Goal: Task Accomplishment & Management: Complete application form

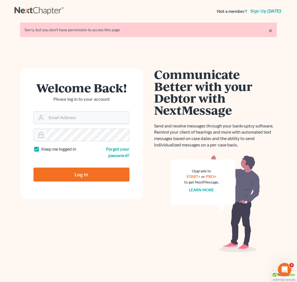
type input "[EMAIL_ADDRESS][DOMAIN_NAME]"
click at [72, 179] on input "Log In" at bounding box center [81, 175] width 96 height 14
type input "Thinking..."
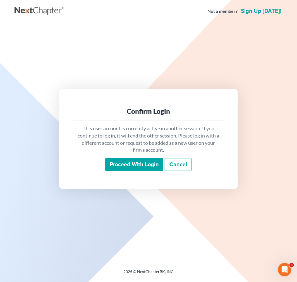
click at [114, 161] on input "Proceed with login" at bounding box center [134, 164] width 58 height 13
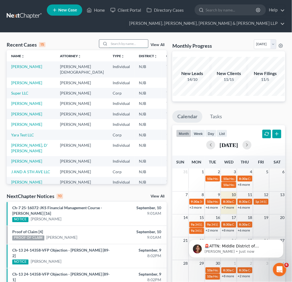
click at [119, 40] on input "search" at bounding box center [128, 44] width 39 height 8
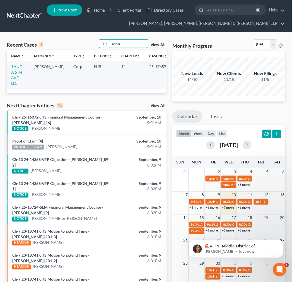
type input "j and a"
click at [13, 71] on link "J AND A 5TH AVE LLC" at bounding box center [16, 74] width 11 height 21
select select "6"
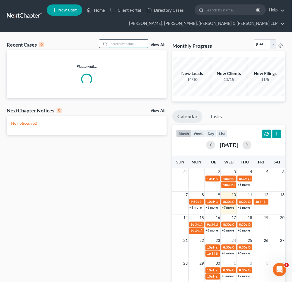
click at [118, 45] on input "search" at bounding box center [128, 44] width 39 height 8
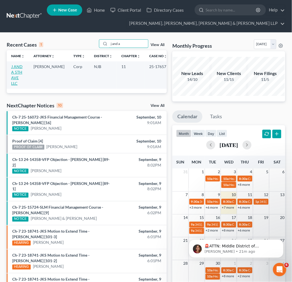
type input "j and a"
click at [23, 74] on link "J AND A 5TH AVE LLC" at bounding box center [16, 74] width 11 height 21
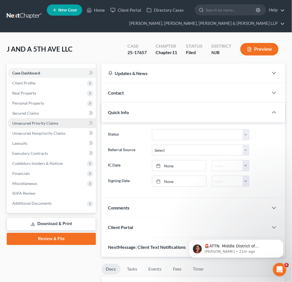
click at [68, 122] on link "Unsecured Priority Claims" at bounding box center [52, 123] width 88 height 10
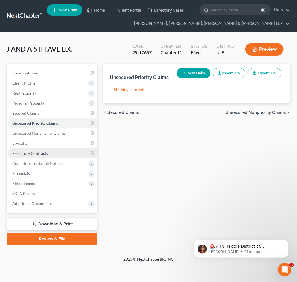
click at [65, 148] on link "Executory Contracts" at bounding box center [53, 153] width 90 height 10
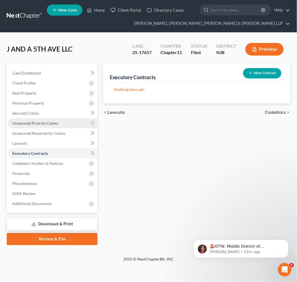
click at [56, 127] on link "Unsecured Priority Claims" at bounding box center [53, 123] width 90 height 10
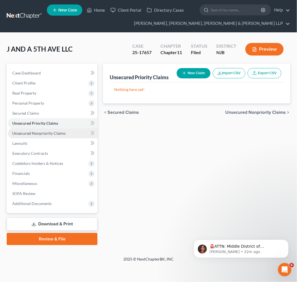
click at [57, 134] on span "Unsecured Nonpriority Claims" at bounding box center [38, 133] width 53 height 5
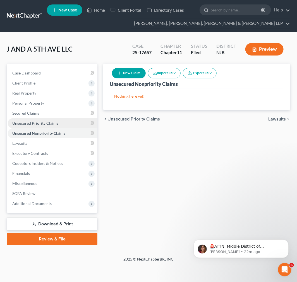
click at [57, 118] on link "Unsecured Priority Claims" at bounding box center [53, 123] width 90 height 10
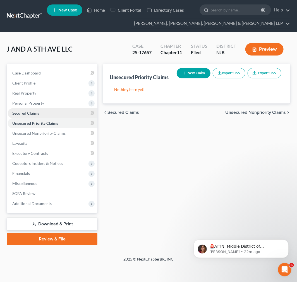
click at [54, 109] on link "Secured Claims" at bounding box center [53, 113] width 90 height 10
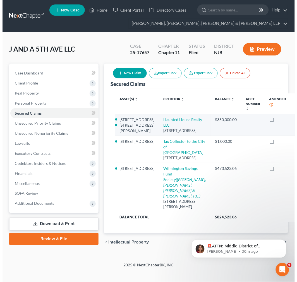
scroll to position [83, 0]
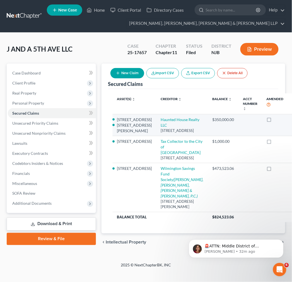
click at [239, 114] on td at bounding box center [250, 125] width 23 height 22
click at [161, 117] on link "Haunted House Realty LLC" at bounding box center [180, 122] width 39 height 10
select select "33"
select select "1"
select select
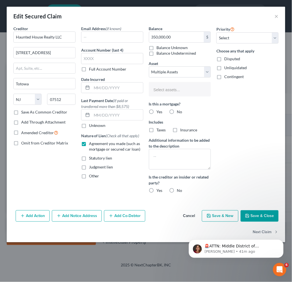
select select "2751375"
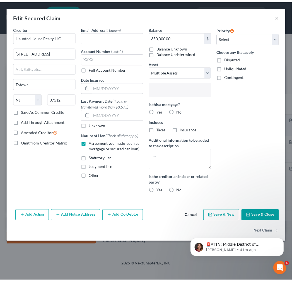
scroll to position [5, 0]
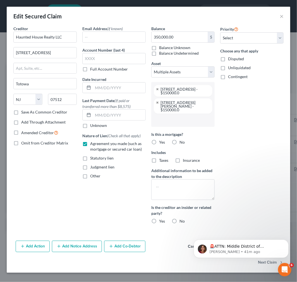
click at [234, 153] on div "Priority Select 1st 2nd 3rd 4th 5th 6th 7th 8th 9th 10th 11th 12th 13th 14th 15…" at bounding box center [251, 127] width 69 height 203
click at [282, 16] on button "×" at bounding box center [282, 16] width 4 height 7
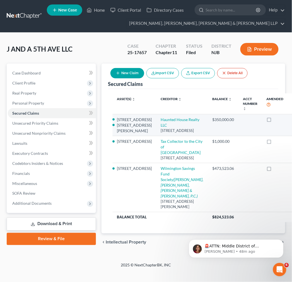
click at [208, 114] on td "$350,000.00" at bounding box center [223, 125] width 31 height 22
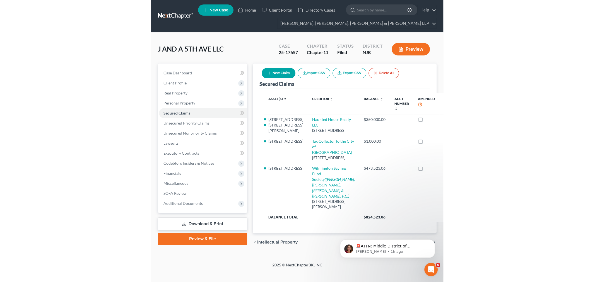
scroll to position [0, 0]
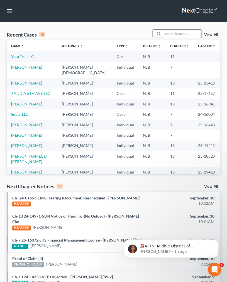
click at [165, 33] on input "search" at bounding box center [182, 34] width 39 height 8
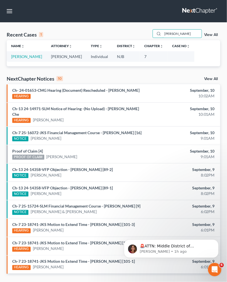
type input "william siegel"
click at [17, 60] on td "Siegel, William" at bounding box center [27, 56] width 40 height 10
click at [17, 58] on link "Siegel, William" at bounding box center [26, 56] width 31 height 5
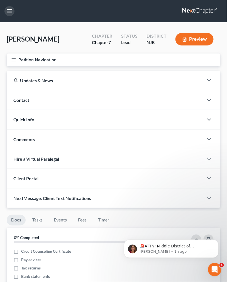
click at [12, 11] on button "button" at bounding box center [9, 11] width 10 height 10
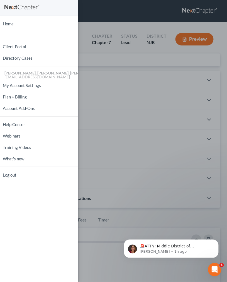
click at [136, 39] on div "Home New Case Client Portal Directory Cases Scura Wigfield, Heyer, Stevens & Ca…" at bounding box center [113, 141] width 227 height 282
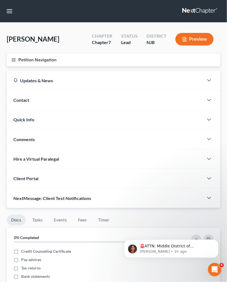
click at [15, 62] on button "Petition Navigation" at bounding box center [114, 60] width 214 height 13
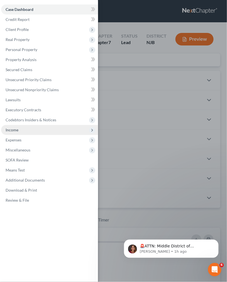
click at [55, 132] on span "Income" at bounding box center [49, 130] width 97 height 10
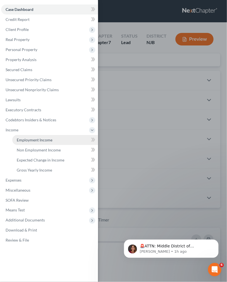
click at [55, 138] on link "Employment Income" at bounding box center [55, 140] width 86 height 10
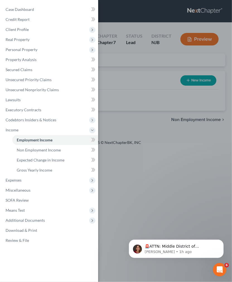
click at [169, 85] on div "Case Dashboard Payments Invoices Payments Payments Credit Report Client Profile" at bounding box center [116, 141] width 232 height 282
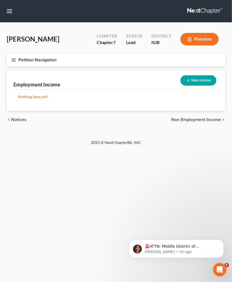
click at [193, 76] on button "New Income" at bounding box center [199, 80] width 36 height 10
select select "0"
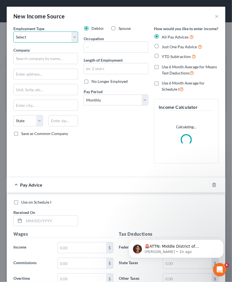
click at [49, 40] on select "Select Full or Part Time Employment Self Employment" at bounding box center [45, 37] width 65 height 11
select select "1"
click at [13, 32] on select "Select Full or Part Time Employment Self Employment" at bounding box center [45, 37] width 65 height 11
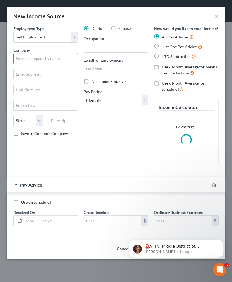
click at [57, 60] on input "text" at bounding box center [45, 58] width 65 height 11
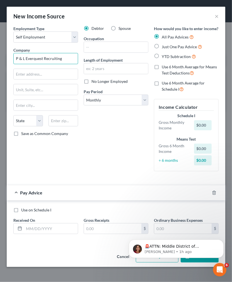
type input "P & L Everquest Recruiting"
click at [169, 207] on div "🚨ATTN: Middle District of Florida The court has added a new Credit Counseling F…" at bounding box center [176, 223] width 103 height 70
click at [168, 252] on p "Katie • 1h ago" at bounding box center [181, 251] width 72 height 5
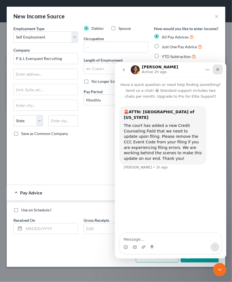
click at [217, 69] on icon "Close" at bounding box center [217, 69] width 3 height 3
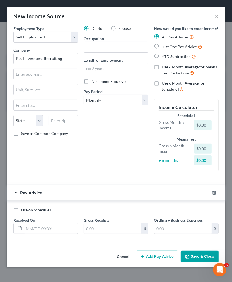
click at [163, 256] on button "Add Pay Advice" at bounding box center [157, 257] width 43 height 12
click at [145, 258] on icon "button" at bounding box center [143, 256] width 4 height 4
click at [36, 230] on input "text" at bounding box center [51, 229] width 54 height 11
type input "03/31/2025"
click at [97, 225] on input "text" at bounding box center [112, 229] width 57 height 11
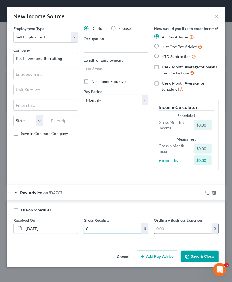
type input "0"
click at [165, 226] on input "text" at bounding box center [182, 229] width 57 height 11
type input "4,900"
click at [148, 207] on div "Use on Schedule I" at bounding box center [115, 210] width 205 height 6
click at [176, 254] on button "Add Pay Advice" at bounding box center [157, 257] width 43 height 12
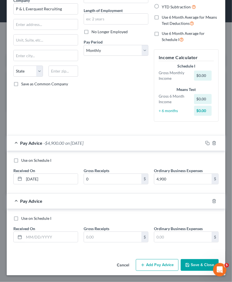
scroll to position [56, 0]
click at [56, 143] on span "-$4,900.00" at bounding box center [54, 142] width 21 height 5
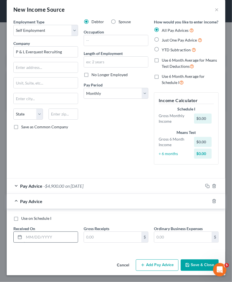
scroll to position [13, 0]
click at [37, 235] on input "text" at bounding box center [51, 237] width 54 height 11
type input "04/30/2025"
click at [91, 237] on input "text" at bounding box center [112, 237] width 57 height 11
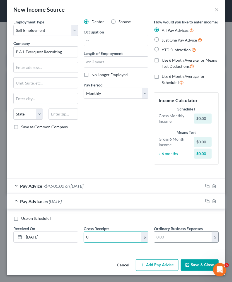
type input "0"
click at [174, 241] on input "text" at bounding box center [182, 237] width 57 height 11
type input "3,599"
drag, startPoint x: 151, startPoint y: 265, endPoint x: 100, endPoint y: 235, distance: 59.4
click at [151, 264] on button "Add Pay Advice" at bounding box center [157, 266] width 43 height 12
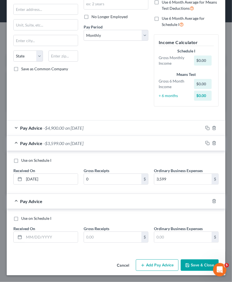
click at [88, 147] on div "Pay Advice -$3,599.00 on 04/30/2025" at bounding box center [105, 143] width 196 height 15
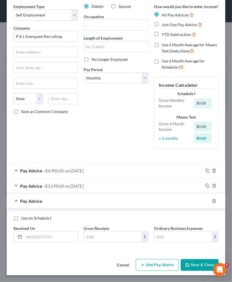
scroll to position [28, 0]
click at [66, 242] on input "text" at bounding box center [51, 237] width 54 height 11
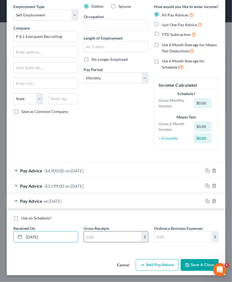
type input "05/31/2025"
click at [105, 241] on input "text" at bounding box center [112, 237] width 57 height 11
type input "0"
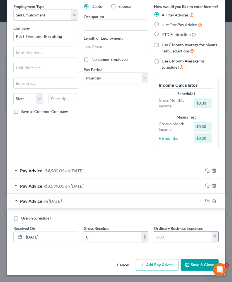
click at [169, 232] on input "text" at bounding box center [182, 237] width 57 height 11
type input "3,856"
click at [157, 268] on button "Add Pay Advice" at bounding box center [157, 265] width 43 height 12
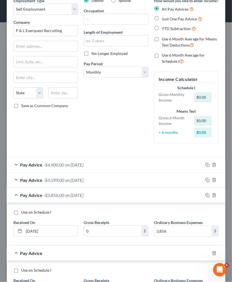
click at [109, 203] on div "Pay Advice -$3,856.00 on 05/31/2025" at bounding box center [105, 195] width 196 height 15
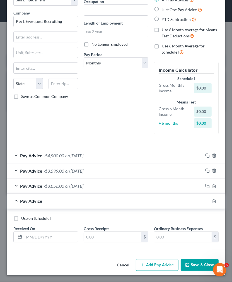
scroll to position [43, 0]
click at [44, 237] on input "text" at bounding box center [51, 237] width 54 height 11
type input "06/31/2025"
click at [99, 216] on div "Use on Schedule I" at bounding box center [115, 219] width 205 height 6
click at [102, 232] on input "text" at bounding box center [112, 237] width 57 height 11
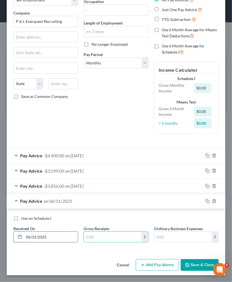
click at [30, 232] on input "06/31/2025" at bounding box center [51, 237] width 54 height 11
click at [95, 239] on input "text" at bounding box center [112, 237] width 57 height 11
type input "20,780"
click at [36, 239] on input "06/31/2025" at bounding box center [51, 237] width 54 height 11
type input "06/30/2025"
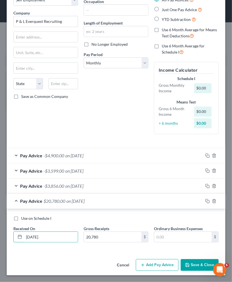
click at [121, 214] on div "Use on Schedule I Received On * 06/30/2025 Gross Receipts 20,780 $ Ordinary Bus…" at bounding box center [116, 230] width 219 height 43
click at [166, 235] on input "text" at bounding box center [182, 237] width 57 height 11
click at [136, 215] on div "Use on Schedule I Received On * 06/30/2025 Gross Receipts 20,780 $ Ordinary Bus…" at bounding box center [116, 230] width 219 height 43
click at [121, 241] on input "20,780" at bounding box center [112, 237] width 57 height 11
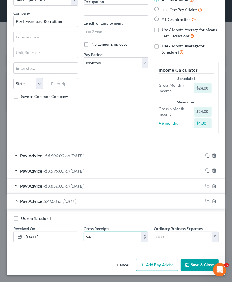
type input "2"
type input "30,000"
click at [184, 240] on input "text" at bounding box center [182, 237] width 57 height 11
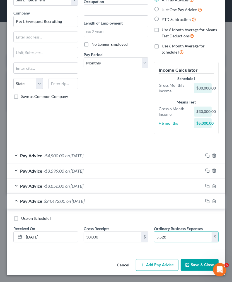
type input "5,528"
click at [159, 224] on div "Use on Schedule I Received On * 06/30/2025 Gross Receipts 30,000 $ Ordinary Bus…" at bounding box center [116, 232] width 211 height 32
click at [150, 261] on button "Add Pay Advice" at bounding box center [157, 265] width 43 height 12
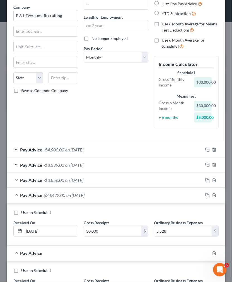
scroll to position [101, 0]
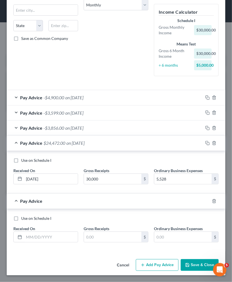
click at [107, 147] on div "Pay Advice $24,472.00 on 06/30/2025" at bounding box center [105, 143] width 196 height 15
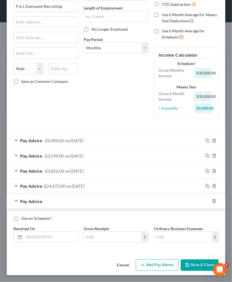
scroll to position [58, 0]
click at [121, 186] on div "Pay Advice $24,472.00 on 06/30/2025" at bounding box center [105, 186] width 196 height 15
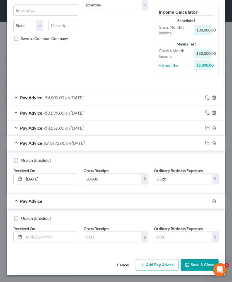
click at [117, 142] on div "Pay Advice $24,472.00 on 06/30/2025" at bounding box center [105, 143] width 196 height 15
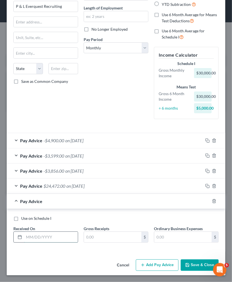
click at [63, 239] on input "text" at bounding box center [51, 237] width 54 height 11
type input "-"
type input "07/31/2025"
click at [87, 238] on input "text" at bounding box center [112, 237] width 57 height 11
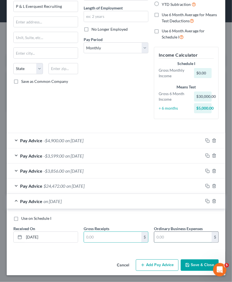
click at [158, 239] on input "text" at bounding box center [182, 237] width 57 height 11
click at [188, 242] on input "text" at bounding box center [182, 237] width 57 height 11
type input "3,229"
click at [107, 239] on input "text" at bounding box center [112, 237] width 57 height 11
type input "0"
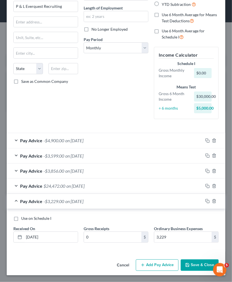
click at [111, 224] on div "Use on Schedule I Received On * 07/31/2025 Gross Receipts 0 $ Ordinary Business…" at bounding box center [116, 232] width 211 height 32
click at [165, 263] on button "Add Pay Advice" at bounding box center [157, 266] width 43 height 12
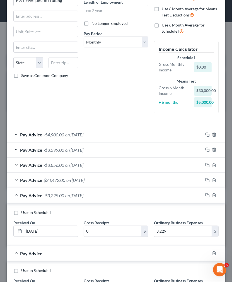
click at [96, 203] on div "Pay Advice -$3,229.00 on 07/31/2025" at bounding box center [105, 195] width 196 height 15
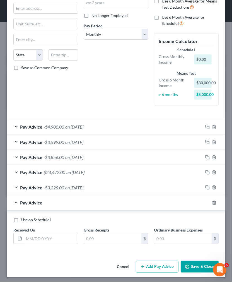
scroll to position [73, 0]
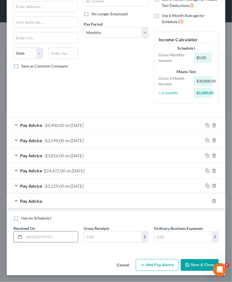
click at [47, 242] on input "text" at bounding box center [51, 237] width 54 height 11
type input "08/31/2025"
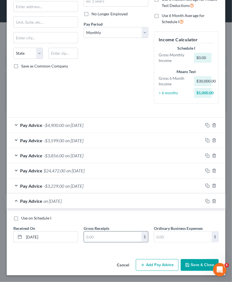
click at [125, 239] on input "text" at bounding box center [112, 237] width 57 height 11
click at [166, 237] on input "text" at bounding box center [182, 237] width 57 height 11
type input "2,943"
click at [126, 239] on input "text" at bounding box center [112, 237] width 57 height 11
type input "0"
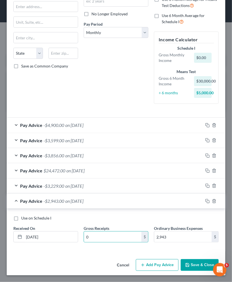
click at [133, 222] on div "Use on Schedule I Received On * 08/31/2025 Gross Receipts 0 $ Ordinary Business…" at bounding box center [116, 231] width 211 height 32
click at [138, 207] on div "Pay Advice -$2,943.00 on 08/31/2025" at bounding box center [105, 201] width 196 height 15
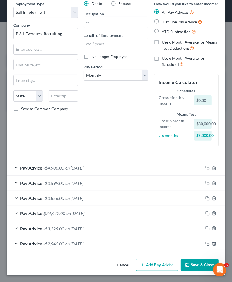
click at [134, 213] on div "Pay Advice $24,472.00 on 06/30/2025" at bounding box center [105, 213] width 196 height 15
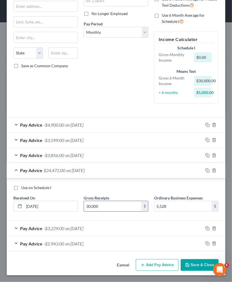
click at [124, 208] on input "30,000" at bounding box center [112, 206] width 57 height 11
click at [114, 192] on div "Use on Schedule I Received On * 06/30/2025 Gross Receipts 25,528 $ Ordinary Bus…" at bounding box center [116, 201] width 211 height 32
click at [111, 204] on input "25,528" at bounding box center [112, 206] width 57 height 11
type input "30,000"
click at [164, 177] on div "Pay Advice $24,472.00 on 06/30/2025" at bounding box center [105, 170] width 196 height 15
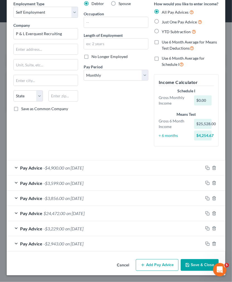
scroll to position [0, 0]
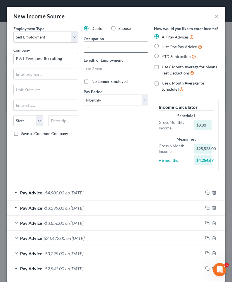
click at [105, 43] on input "text" at bounding box center [116, 47] width 64 height 11
click at [87, 160] on div "Debtor Spouse Occupation Length of Employment No Longer Employed Pay Period * S…" at bounding box center [116, 101] width 70 height 150
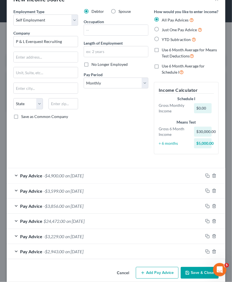
scroll to position [31, 0]
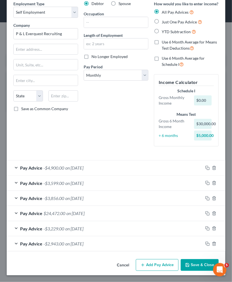
click at [196, 266] on button "Save & Close" at bounding box center [200, 265] width 38 height 12
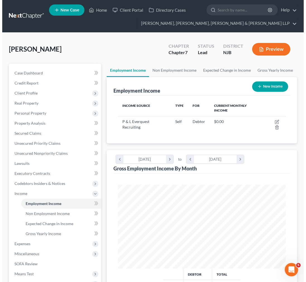
scroll to position [84, 179]
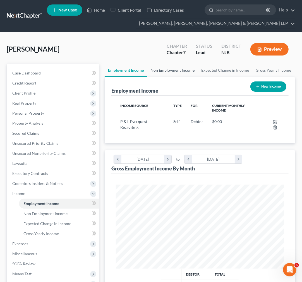
click at [172, 73] on link "Non Employment Income" at bounding box center [172, 70] width 51 height 13
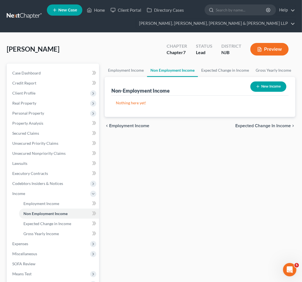
click at [232, 88] on button "New Income" at bounding box center [268, 86] width 36 height 10
select select "0"
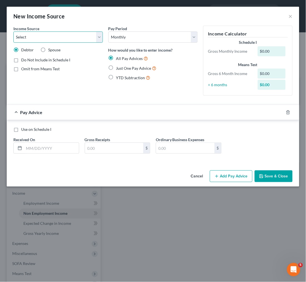
click at [54, 34] on select "Select Unemployment Disability (from employer) Pension Retirement Social Securi…" at bounding box center [58, 37] width 90 height 11
select select "4"
click at [13, 32] on select "Select Unemployment Disability (from employer) Pension Retirement Social Securi…" at bounding box center [58, 37] width 90 height 11
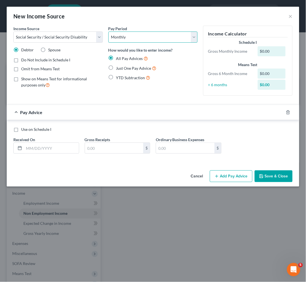
click at [112, 39] on select "Select Monthly Twice Monthly Every Other Week Weekly" at bounding box center [154, 37] width 90 height 11
click at [215, 109] on div "Pay Advice" at bounding box center [145, 112] width 277 height 15
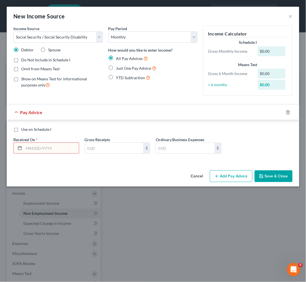
click at [55, 152] on input "text" at bounding box center [51, 148] width 55 height 11
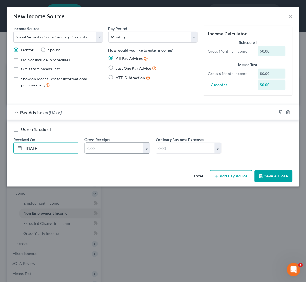
type input "04/16/2025"
drag, startPoint x: 90, startPoint y: 150, endPoint x: 141, endPoint y: 138, distance: 52.6
click at [90, 150] on input "text" at bounding box center [114, 148] width 59 height 11
click at [171, 146] on input "text" at bounding box center [185, 148] width 59 height 11
click at [114, 150] on input "text" at bounding box center [114, 148] width 59 height 11
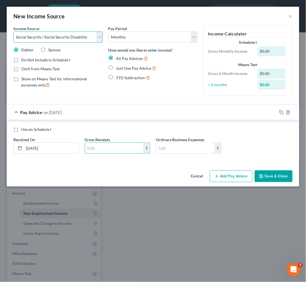
click at [74, 32] on select "Select Unemployment Disability (from employer) Pension Retirement Social Securi…" at bounding box center [58, 37] width 90 height 11
drag, startPoint x: 74, startPoint y: 31, endPoint x: 76, endPoint y: 36, distance: 5.1
click at [74, 32] on select "Select Unemployment Disability (from employer) Pension Retirement Social Securi…" at bounding box center [58, 37] width 90 height 11
click at [128, 147] on input "text" at bounding box center [114, 148] width 59 height 11
type input "1,797"
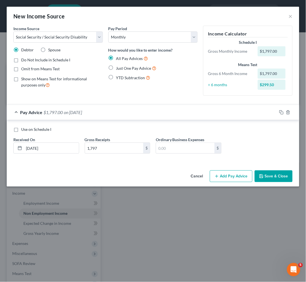
click at [229, 178] on button "Add Pay Advice" at bounding box center [231, 176] width 43 height 12
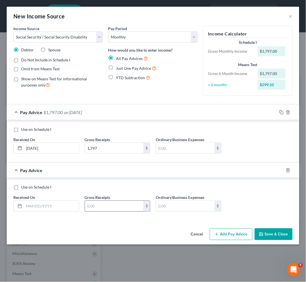
click at [112, 208] on input "text" at bounding box center [114, 206] width 59 height 11
type input "1,800.50"
click at [232, 233] on button "Add Pay Advice" at bounding box center [231, 235] width 43 height 12
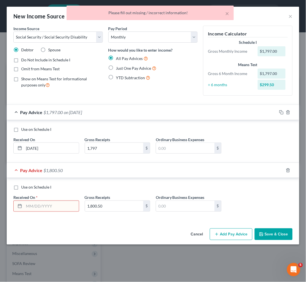
click at [49, 204] on input "text" at bounding box center [51, 206] width 55 height 11
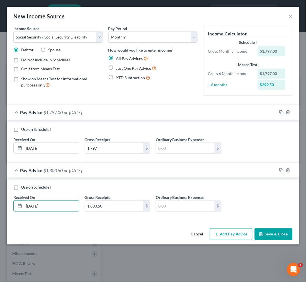
type input "05/21/2025"
click at [232, 234] on button "Add Pay Advice" at bounding box center [231, 235] width 43 height 12
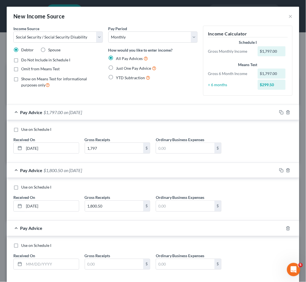
click at [219, 174] on div "Pay Advice $1,800.50 on 05/21/2025" at bounding box center [142, 170] width 271 height 15
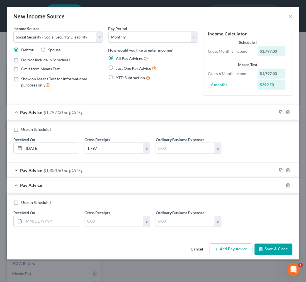
click at [205, 123] on div "Use on Schedule I Received On * 04/16/2025 Gross Receipts 1,797 $ Ordinary Busi…" at bounding box center [153, 141] width 293 height 43
click at [205, 114] on div "Pay Advice $1,797.00 on 04/16/2025" at bounding box center [142, 112] width 271 height 15
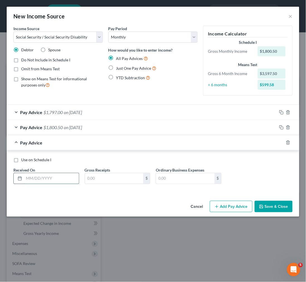
click at [37, 176] on input "text" at bounding box center [51, 178] width 55 height 11
type input "06/18/2025"
click at [95, 178] on input "text" at bounding box center [114, 178] width 59 height 11
type input "1,800.50"
click at [232, 163] on div "Use on Schedule I Received On * 06/18/2025 Gross Receipts 1,800.50 $ Ordinary B…" at bounding box center [153, 173] width 285 height 32
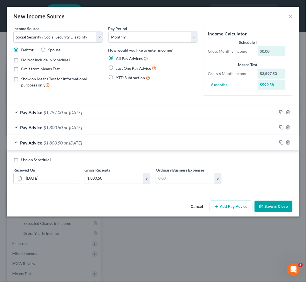
click at [232, 206] on button "Add Pay Advice" at bounding box center [231, 207] width 43 height 12
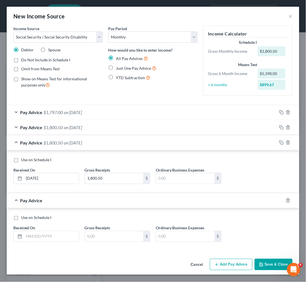
click at [179, 143] on div "Pay Advice $1,800.50 on 06/18/2025" at bounding box center [142, 142] width 271 height 15
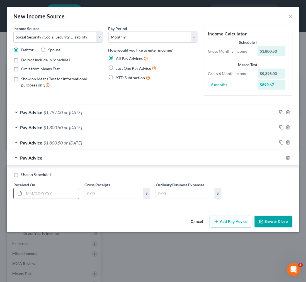
click at [55, 194] on input "text" at bounding box center [51, 193] width 55 height 11
type input "07/16/2025"
click at [121, 186] on div "Gross Receipts $" at bounding box center [117, 190] width 71 height 17
click at [121, 192] on input "text" at bounding box center [114, 193] width 59 height 11
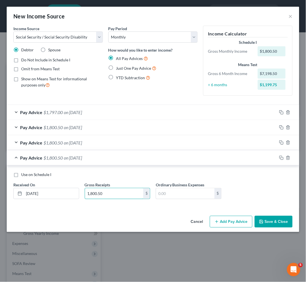
type input "1,800.50"
click at [147, 158] on div "Pay Advice $1,800.50 on 07/16/2025" at bounding box center [142, 157] width 271 height 15
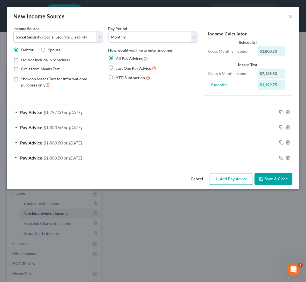
click at [222, 184] on button "Add Pay Advice" at bounding box center [231, 179] width 43 height 12
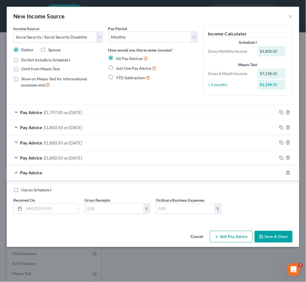
click at [136, 176] on div "Pay Advice" at bounding box center [145, 172] width 277 height 15
click at [71, 211] on input "text" at bounding box center [51, 209] width 55 height 11
type input "03/19/2025"
click at [100, 208] on input "text" at bounding box center [114, 209] width 59 height 11
type input "2,326.70"
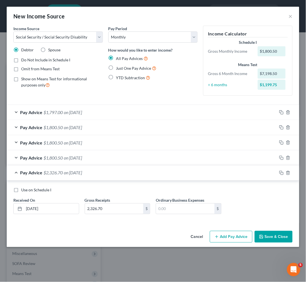
click at [232, 186] on div "Use on Schedule I Received On * 03/19/2025 Gross Receipts 2,326.70 $ Ordinary B…" at bounding box center [153, 202] width 293 height 43
click at [191, 170] on div "Pay Advice $2,326.70 on 03/19/2025" at bounding box center [142, 172] width 271 height 15
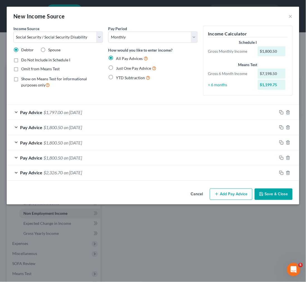
click at [232, 194] on button "Save & Close" at bounding box center [274, 195] width 38 height 12
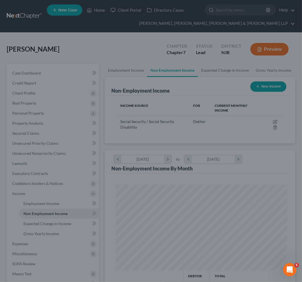
scroll to position [278966, 278871]
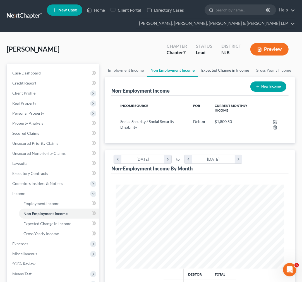
click at [227, 72] on link "Expected Change in Income" at bounding box center [225, 70] width 54 height 13
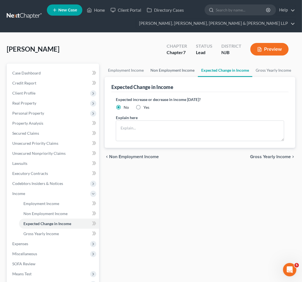
click at [165, 69] on link "Non Employment Income" at bounding box center [172, 70] width 51 height 13
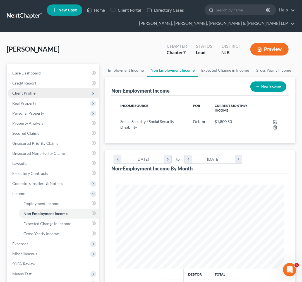
click at [67, 96] on span "Client Profile" at bounding box center [53, 93] width 91 height 10
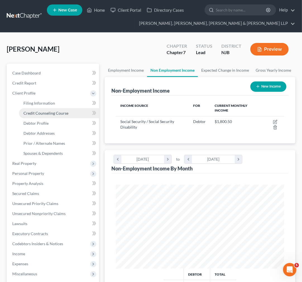
click at [71, 117] on link "Credit Counseling Course" at bounding box center [59, 113] width 80 height 10
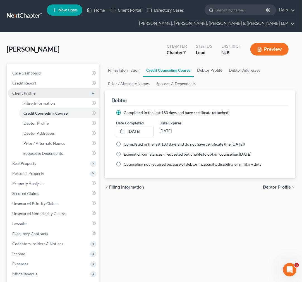
click at [51, 93] on span "Client Profile" at bounding box center [53, 93] width 91 height 10
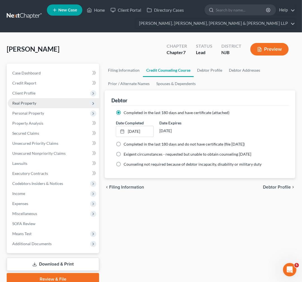
click at [49, 113] on span "Personal Property" at bounding box center [53, 113] width 91 height 10
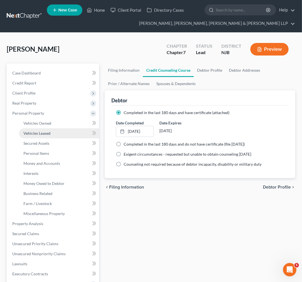
click at [44, 135] on span "Vehicles Leased" at bounding box center [36, 133] width 27 height 5
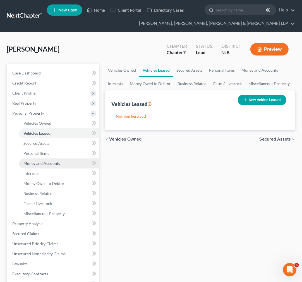
click at [54, 163] on span "Money and Accounts" at bounding box center [41, 163] width 37 height 5
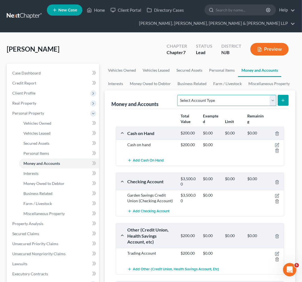
click at [202, 97] on select "Select Account Type Brokerage Cash on Hand Certificates of Deposit Checking Acc…" at bounding box center [226, 100] width 99 height 11
click at [153, 113] on div "Total Value Exempted Limit Remaining" at bounding box center [200, 118] width 174 height 15
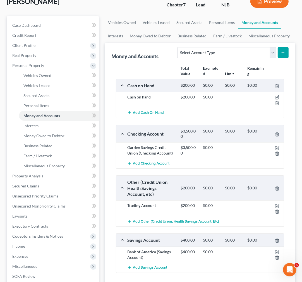
scroll to position [62, 0]
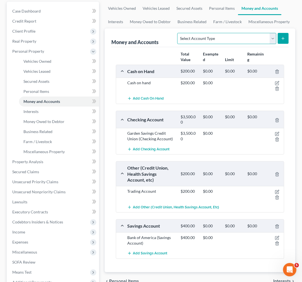
click at [232, 39] on select "Select Account Type Brokerage Cash on Hand Certificates of Deposit Checking Acc…" at bounding box center [226, 38] width 99 height 11
click at [115, 17] on link "Interests" at bounding box center [116, 21] width 22 height 13
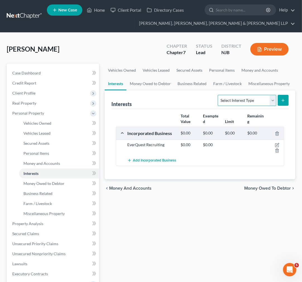
click at [225, 95] on select "Select Interest Type 401K Annuity Bond Education IRA Government Bond Government…" at bounding box center [247, 100] width 58 height 11
click at [215, 95] on div "Interests Select Interest Type 401K Annuity Bond Education IRA Government Bond …" at bounding box center [199, 99] width 177 height 19
click at [227, 98] on select "Select Interest Type 401K Annuity Bond Education IRA Government Bond Government…" at bounding box center [247, 100] width 58 height 11
click at [157, 87] on link "Money Owed to Debtor" at bounding box center [150, 83] width 48 height 13
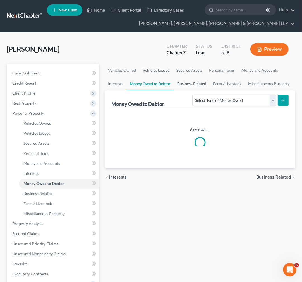
click at [179, 88] on link "Business Related" at bounding box center [192, 83] width 36 height 13
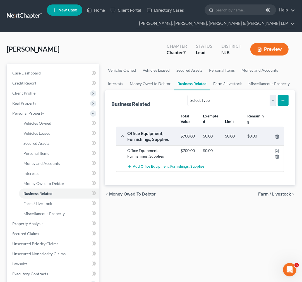
click at [218, 90] on link "Farm / Livestock" at bounding box center [227, 83] width 35 height 13
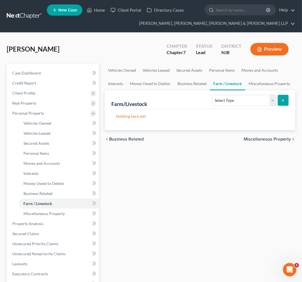
click at [190, 90] on div "Farm/Livestock Select Type Animals & Livestock Crops: Growing or Harvested Farm…" at bounding box center [199, 99] width 177 height 19
click at [232, 81] on link "Miscellaneous Property" at bounding box center [269, 83] width 48 height 13
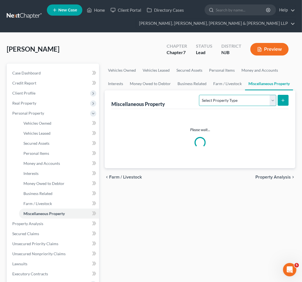
click at [232, 96] on select "Select Property Type Assigned for Creditor Benefit Within 1 Year Holding for An…" at bounding box center [237, 100] width 77 height 11
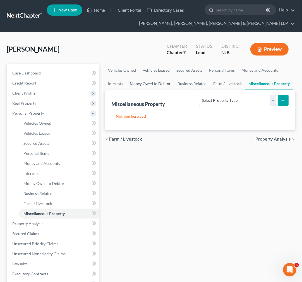
click at [140, 81] on link "Money Owed to Debtor" at bounding box center [150, 83] width 48 height 13
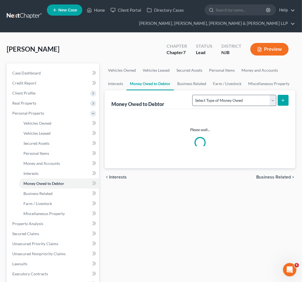
click at [222, 99] on div "Money Owed to Debtor Select Type of Money Owed Accounts Receivable Alimony Chil…" at bounding box center [199, 99] width 177 height 19
click at [223, 101] on select "Select Type of Money Owed Accounts Receivable Alimony Child Support Claims Agai…" at bounding box center [234, 100] width 84 height 11
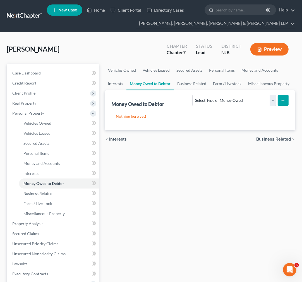
click at [124, 85] on link "Interests" at bounding box center [116, 83] width 22 height 13
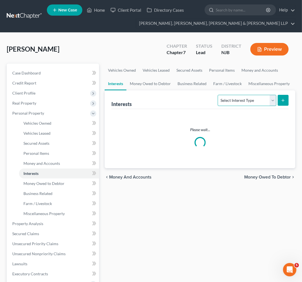
click at [232, 96] on select "Select Interest Type 401K Annuity Bond Education IRA Government Bond Government…" at bounding box center [247, 100] width 58 height 11
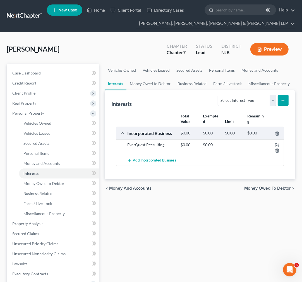
click at [232, 76] on link "Personal Items" at bounding box center [222, 70] width 32 height 13
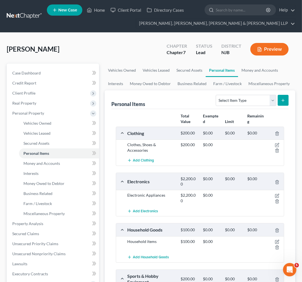
click at [232, 108] on div "Personal Items Select Item Type Clothing Collectibles Of Value Electronics Fire…" at bounding box center [199, 99] width 177 height 19
click at [232, 96] on select "Select Item Type Clothing Collectibles Of Value Electronics Firearms Household …" at bounding box center [246, 100] width 60 height 11
click at [232, 75] on link "Money and Accounts" at bounding box center [259, 70] width 43 height 13
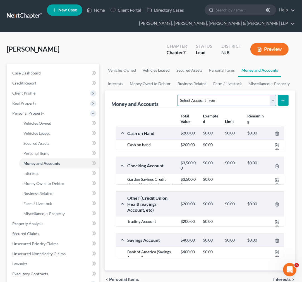
click at [232, 97] on select "Select Account Type Brokerage Cash on Hand Certificates of Deposit Checking Acc…" at bounding box center [226, 100] width 99 height 11
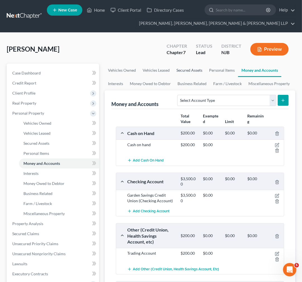
click at [186, 69] on link "Secured Assets" at bounding box center [189, 70] width 33 height 13
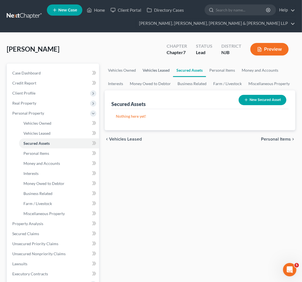
click at [150, 66] on link "Vehicles Leased" at bounding box center [156, 70] width 34 height 13
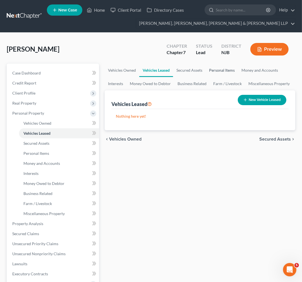
click at [218, 71] on link "Personal Items" at bounding box center [222, 70] width 32 height 13
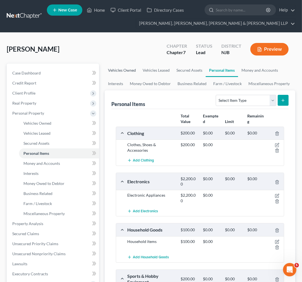
click at [121, 71] on link "Vehicles Owned" at bounding box center [122, 70] width 35 height 13
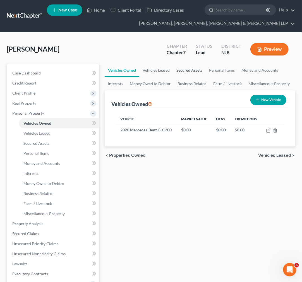
click at [196, 73] on link "Secured Assets" at bounding box center [189, 70] width 33 height 13
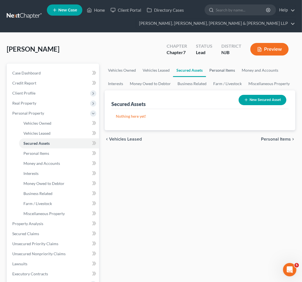
click at [230, 70] on link "Personal Items" at bounding box center [222, 70] width 32 height 13
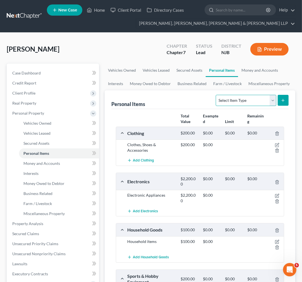
click at [232, 101] on select "Select Item Type Clothing Collectibles Of Value Electronics Firearms Household …" at bounding box center [246, 100] width 60 height 11
click at [189, 82] on link "Business Related" at bounding box center [192, 83] width 36 height 13
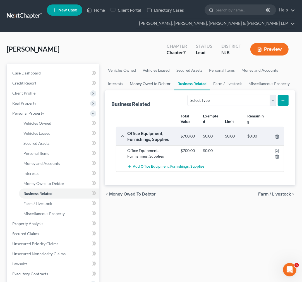
click at [144, 82] on link "Money Owed to Debtor" at bounding box center [150, 83] width 48 height 13
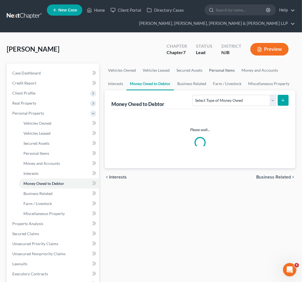
click at [216, 68] on link "Personal Items" at bounding box center [222, 70] width 32 height 13
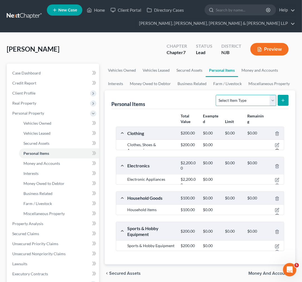
click at [232, 96] on select "Select Item Type Clothing Collectibles Of Value Electronics Firearms Household …" at bounding box center [246, 100] width 60 height 11
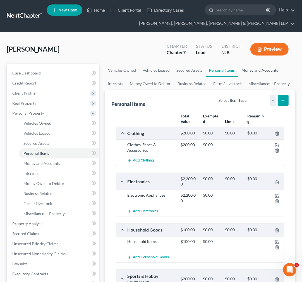
click at [232, 73] on link "Money and Accounts" at bounding box center [259, 70] width 43 height 13
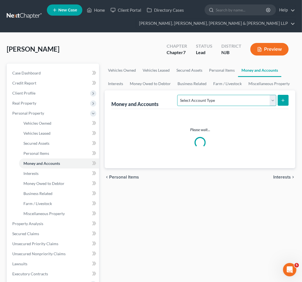
click at [232, 99] on select "Select Account Type Brokerage Cash on Hand Certificates of Deposit Checking Acc…" at bounding box center [226, 100] width 99 height 11
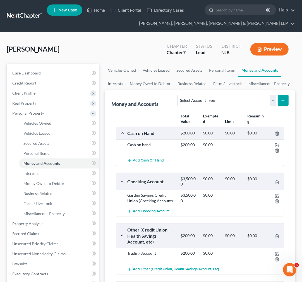
click at [117, 82] on link "Interests" at bounding box center [116, 83] width 22 height 13
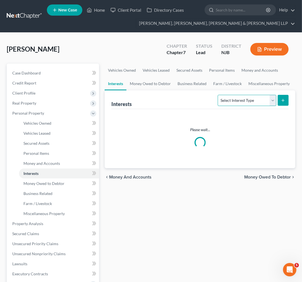
click at [232, 101] on select "Select Interest Type 401K Annuity Bond Education IRA Government Bond Government…" at bounding box center [247, 100] width 58 height 11
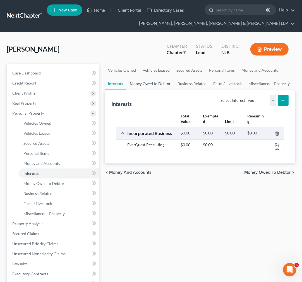
click at [153, 85] on link "Money Owed to Debtor" at bounding box center [150, 83] width 48 height 13
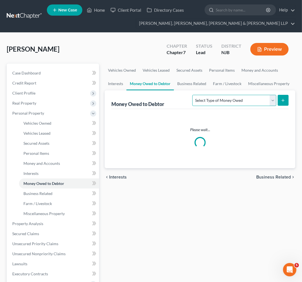
drag, startPoint x: 258, startPoint y: 104, endPoint x: 254, endPoint y: 105, distance: 4.2
click at [232, 104] on select "Select Type of Money Owed Accounts Receivable Alimony Child Support Claims Agai…" at bounding box center [234, 100] width 84 height 11
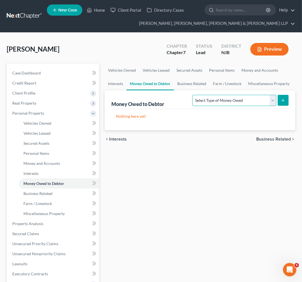
select select "trusts"
click at [193, 95] on select "Select Type of Money Owed Accounts Receivable Alimony Child Support Claims Agai…" at bounding box center [234, 100] width 84 height 11
click at [232, 100] on button "submit" at bounding box center [283, 100] width 11 height 11
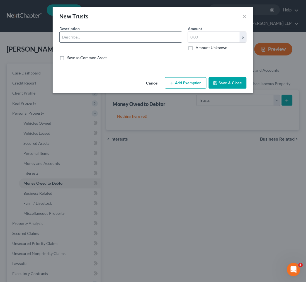
click at [141, 36] on input "text" at bounding box center [121, 37] width 123 height 11
type input "Family Trust"
click at [232, 35] on input "text" at bounding box center [214, 37] width 52 height 11
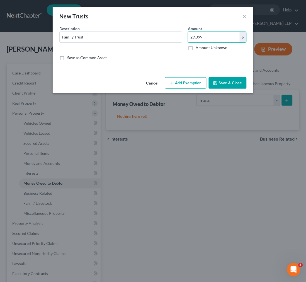
type input "29,099"
click at [226, 84] on button "Save & Close" at bounding box center [228, 83] width 38 height 12
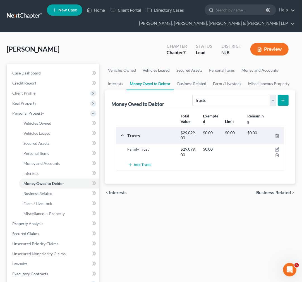
click at [225, 194] on div "chevron_left Interests Business Related chevron_right" at bounding box center [200, 193] width 191 height 18
click at [220, 162] on div "Add Trusts" at bounding box center [204, 165] width 160 height 10
click at [232, 147] on icon "button" at bounding box center [277, 149] width 4 height 4
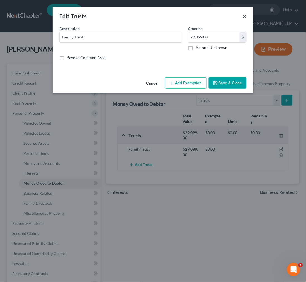
click at [232, 14] on button "×" at bounding box center [245, 16] width 4 height 7
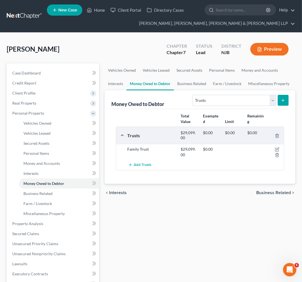
click at [155, 135] on div "Trusts" at bounding box center [150, 136] width 53 height 6
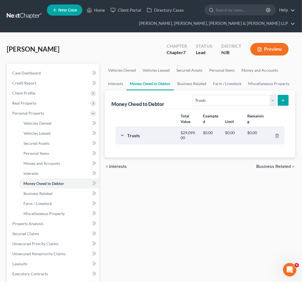
click at [155, 135] on div "Trusts" at bounding box center [150, 136] width 53 height 6
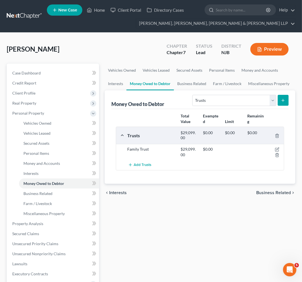
drag, startPoint x: 109, startPoint y: 133, endPoint x: 133, endPoint y: 138, distance: 24.2
click at [110, 135] on div "Money Owed to Debtor Select Type of Money Owed Accounts Receivable Alimony Chil…" at bounding box center [200, 136] width 191 height 93
click at [136, 138] on div "Trusts $29,099.00 $0.00 $0.00 $0.00" at bounding box center [204, 135] width 160 height 10
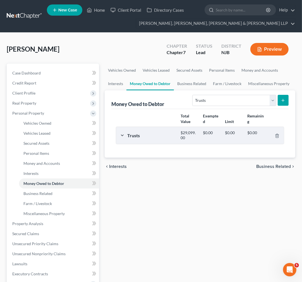
click at [179, 132] on div "$29,099.00" at bounding box center [189, 135] width 22 height 10
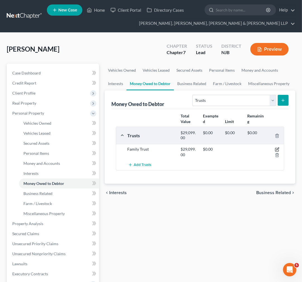
click at [232, 149] on icon "button" at bounding box center [277, 149] width 4 height 4
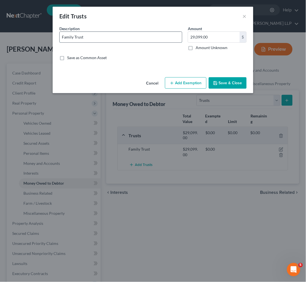
click at [128, 35] on input "Family Trust" at bounding box center [121, 37] width 123 height 11
type input "Family Trust (Ownership 20%)"
click at [228, 70] on div "An exemption set must first be selected from the Filing Information section. Co…" at bounding box center [153, 50] width 201 height 49
click at [229, 84] on button "Save & Close" at bounding box center [228, 83] width 38 height 12
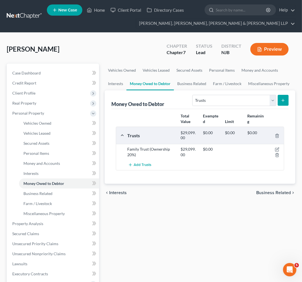
click at [232, 119] on div "Limit" at bounding box center [233, 122] width 22 height 6
click at [232, 148] on div at bounding box center [275, 152] width 18 height 11
click at [232, 148] on icon "button" at bounding box center [277, 149] width 4 height 4
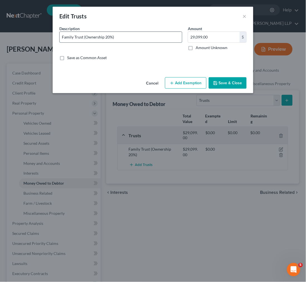
click at [61, 37] on input "Family Trust (Ownership 20%)" at bounding box center [121, 37] width 123 height 11
type input "The Siegel Family Trust (Ownership 20%)"
click at [133, 54] on div "Description * The Siegel Family Trust (Ownership 20%) Amount 29,099.00 $ Amount…" at bounding box center [153, 45] width 193 height 39
click at [225, 81] on button "Save & Close" at bounding box center [228, 83] width 38 height 12
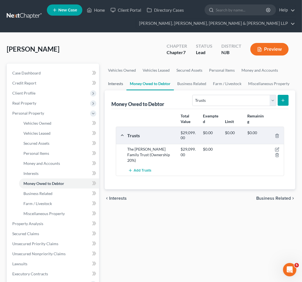
click at [116, 78] on link "Interests" at bounding box center [116, 83] width 22 height 13
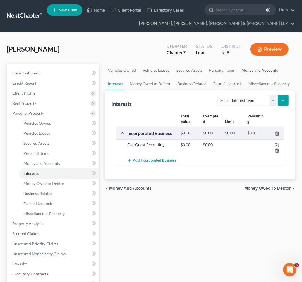
click at [232, 64] on link "Money and Accounts" at bounding box center [259, 70] width 43 height 13
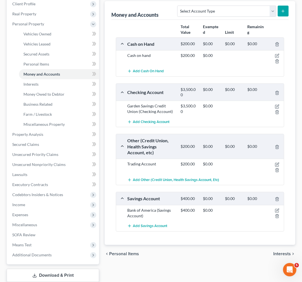
scroll to position [62, 0]
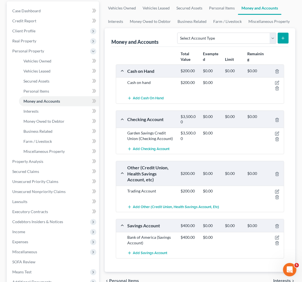
click at [232, 31] on div "Select Account Type Brokerage Cash on Hand Certificates of Deposit Checking Acc…" at bounding box center [232, 37] width 114 height 15
click at [232, 33] on select "Select Account Type Brokerage Cash on Hand Certificates of Deposit Checking Acc…" at bounding box center [226, 38] width 99 height 11
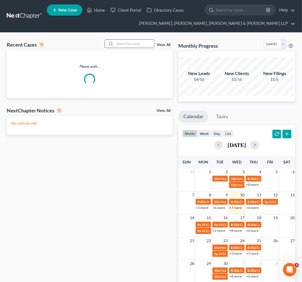
click at [140, 41] on input "search" at bounding box center [134, 44] width 39 height 8
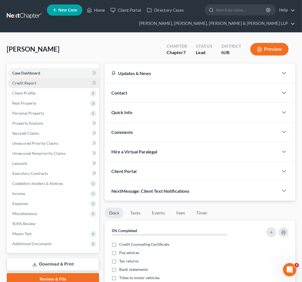
click at [71, 85] on link "Credit Report" at bounding box center [53, 83] width 91 height 10
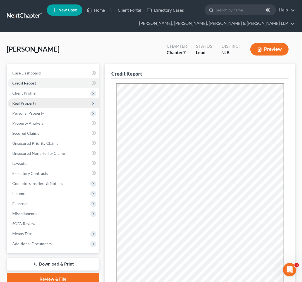
click at [49, 99] on span "Real Property" at bounding box center [53, 103] width 91 height 10
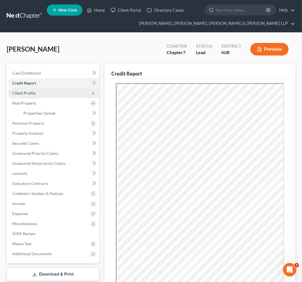
click at [51, 92] on span "Client Profile" at bounding box center [53, 93] width 91 height 10
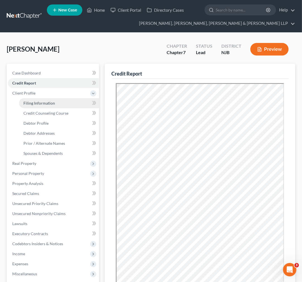
click at [46, 104] on span "Filing Information" at bounding box center [39, 103] width 32 height 5
select select "1"
select select "0"
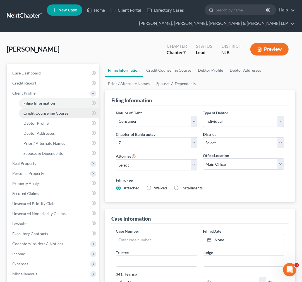
drag, startPoint x: 45, startPoint y: 110, endPoint x: 102, endPoint y: 116, distance: 56.4
click at [45, 111] on span "Credit Counseling Course" at bounding box center [45, 113] width 45 height 5
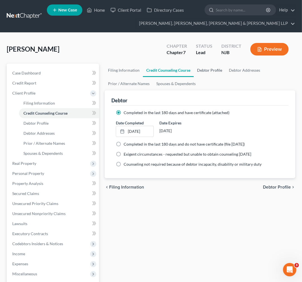
click at [212, 68] on link "Debtor Profile" at bounding box center [210, 70] width 32 height 13
select select "0"
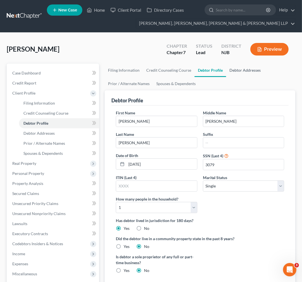
click at [236, 68] on link "Debtor Addresses" at bounding box center [245, 70] width 38 height 13
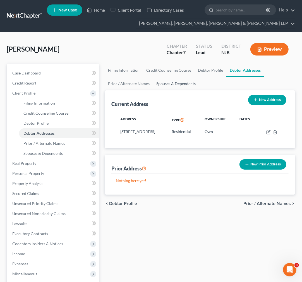
click at [180, 87] on link "Spouses & Dependents" at bounding box center [176, 83] width 46 height 13
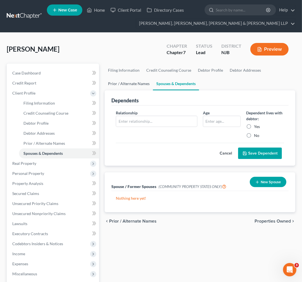
click at [139, 85] on link "Prior / Alternate Names" at bounding box center [129, 83] width 48 height 13
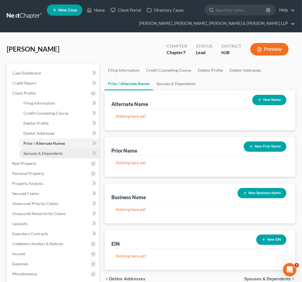
click at [67, 157] on link "Spouses & Dependents" at bounding box center [59, 153] width 80 height 10
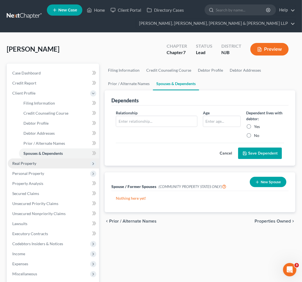
click at [67, 167] on span "Real Property" at bounding box center [53, 164] width 91 height 10
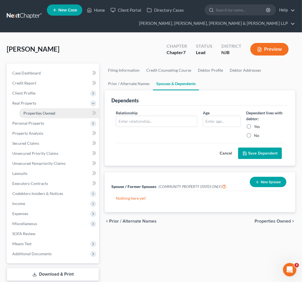
click at [51, 114] on span "Properties Owned" at bounding box center [39, 113] width 32 height 5
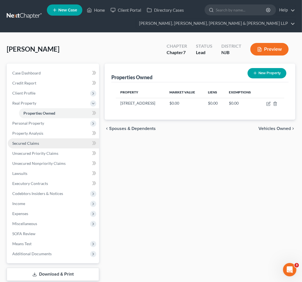
click at [59, 140] on link "Secured Claims" at bounding box center [53, 143] width 91 height 10
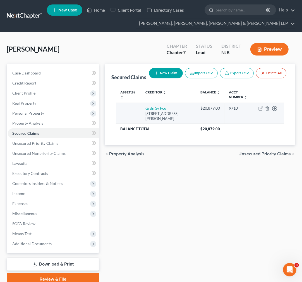
click at [159, 111] on link "Grdn Sv Fcu" at bounding box center [156, 108] width 21 height 5
select select "33"
select select "0"
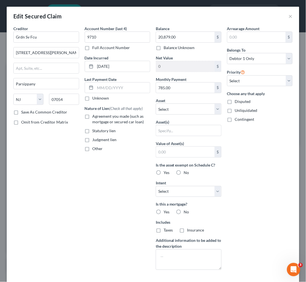
drag, startPoint x: 289, startPoint y: 17, endPoint x: 286, endPoint y: 17, distance: 3.1
click at [289, 17] on div "Edit Secured Claim ×" at bounding box center [153, 16] width 293 height 19
click at [289, 17] on button "×" at bounding box center [291, 16] width 4 height 7
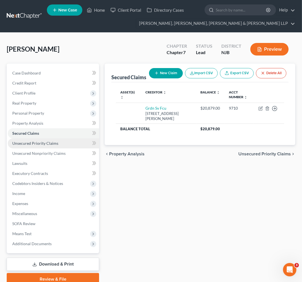
click at [58, 142] on link "Unsecured Priority Claims" at bounding box center [53, 143] width 91 height 10
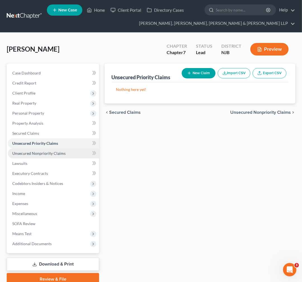
click at [68, 157] on link "Unsecured Nonpriority Claims" at bounding box center [53, 153] width 91 height 10
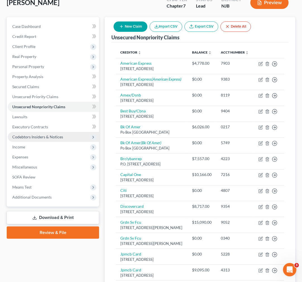
scroll to position [62, 0]
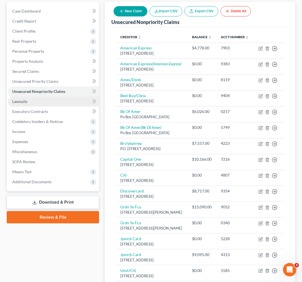
click at [62, 104] on link "Lawsuits" at bounding box center [53, 102] width 91 height 10
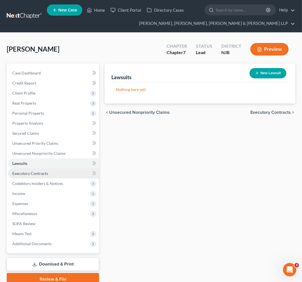
click at [46, 169] on link "Executory Contracts" at bounding box center [53, 174] width 91 height 10
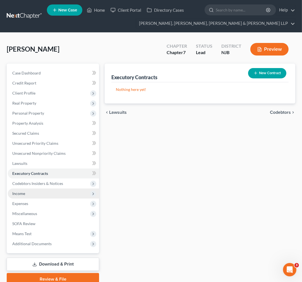
click at [49, 189] on span "Income" at bounding box center [53, 194] width 91 height 10
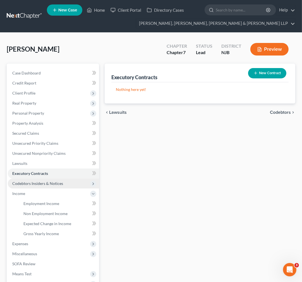
click at [48, 184] on span "Codebtors Insiders & Notices" at bounding box center [37, 183] width 51 height 5
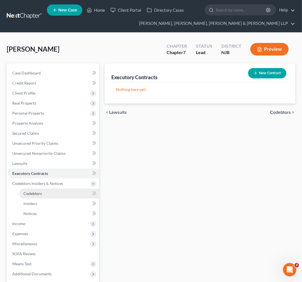
click at [48, 190] on link "Codebtors" at bounding box center [59, 194] width 80 height 10
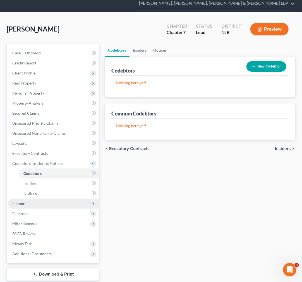
scroll to position [31, 0]
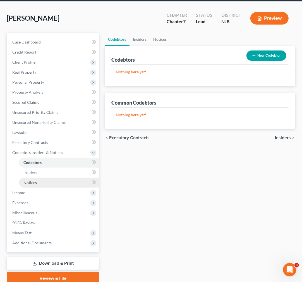
click at [46, 178] on link "Notices" at bounding box center [59, 183] width 80 height 10
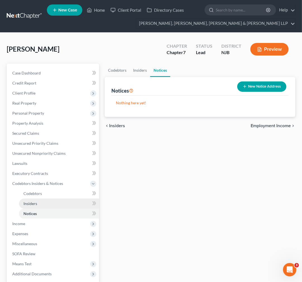
click at [46, 201] on link "Insiders" at bounding box center [59, 204] width 80 height 10
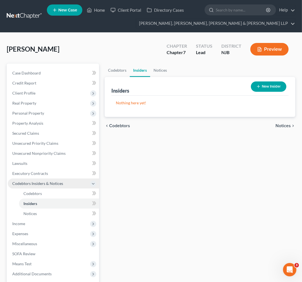
click at [45, 181] on span "Codebtors Insiders & Notices" at bounding box center [37, 183] width 51 height 5
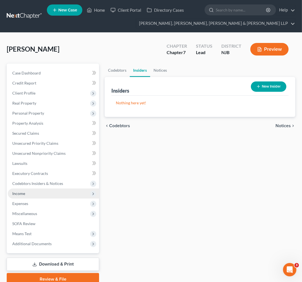
click at [43, 193] on span "Income" at bounding box center [53, 194] width 91 height 10
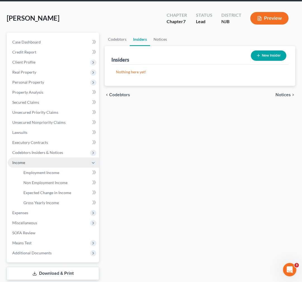
click at [48, 167] on span "Income" at bounding box center [53, 163] width 91 height 10
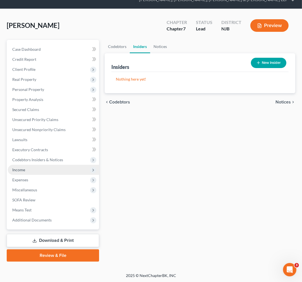
click at [48, 173] on span "Income" at bounding box center [53, 170] width 91 height 10
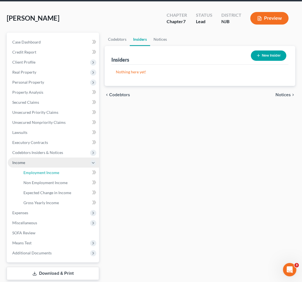
click at [48, 173] on span "Employment Income" at bounding box center [41, 172] width 36 height 5
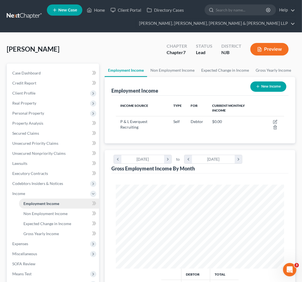
scroll to position [84, 179]
click at [58, 215] on span "Non Employment Income" at bounding box center [45, 213] width 44 height 5
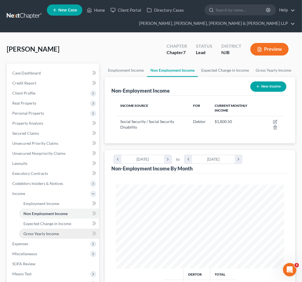
scroll to position [84, 179]
click at [55, 216] on link "Non Employment Income" at bounding box center [59, 214] width 80 height 10
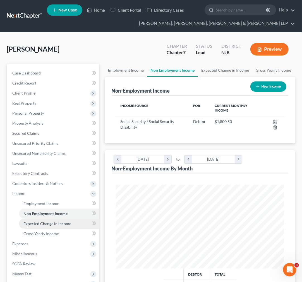
click at [54, 221] on span "Expected Change in Income" at bounding box center [47, 223] width 48 height 5
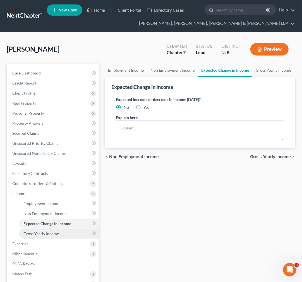
click at [52, 229] on link "Gross Yearly Income" at bounding box center [59, 234] width 80 height 10
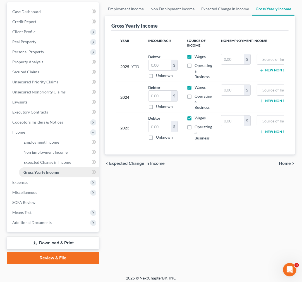
scroll to position [62, 0]
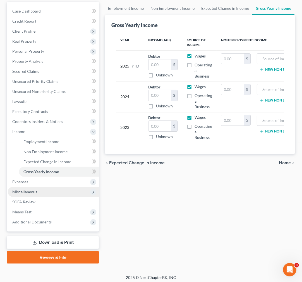
click at [50, 187] on span "Miscellaneous" at bounding box center [53, 192] width 91 height 10
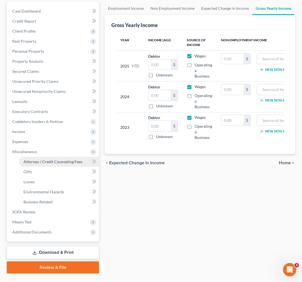
click at [46, 159] on span "Attorney / Credit Counseling Fees" at bounding box center [52, 161] width 59 height 5
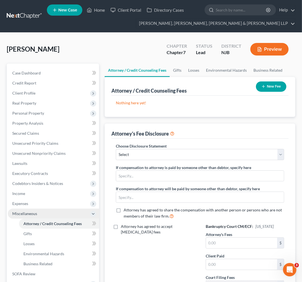
click at [56, 216] on span "Miscellaneous" at bounding box center [53, 214] width 91 height 10
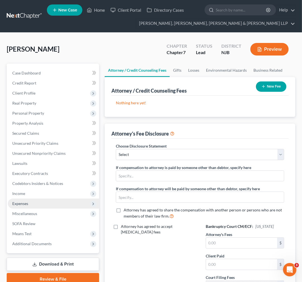
click at [55, 207] on span "Expenses" at bounding box center [53, 204] width 91 height 10
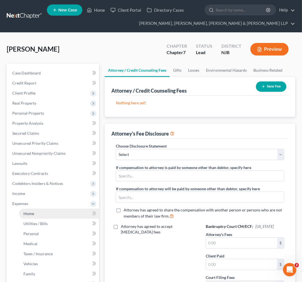
click at [64, 214] on link "Home" at bounding box center [59, 214] width 80 height 10
click at [63, 219] on link "Utilities / Bills" at bounding box center [59, 224] width 80 height 10
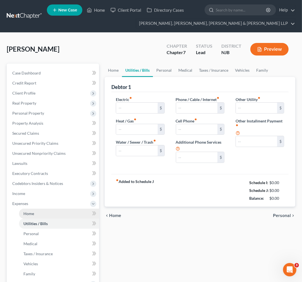
type input "120.00"
type input "0.00"
type input "297.00"
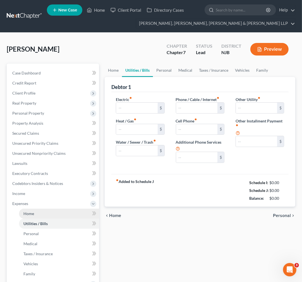
type input "0.00"
click at [61, 213] on link "Home" at bounding box center [59, 214] width 80 height 10
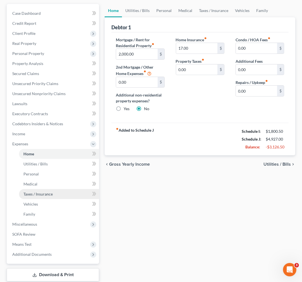
scroll to position [62, 0]
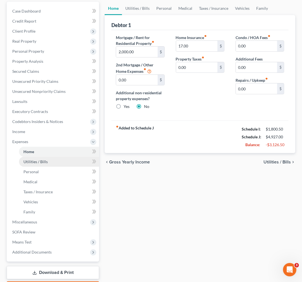
click at [51, 160] on link "Utilities / Bills" at bounding box center [59, 162] width 80 height 10
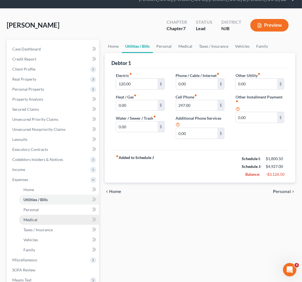
scroll to position [62, 0]
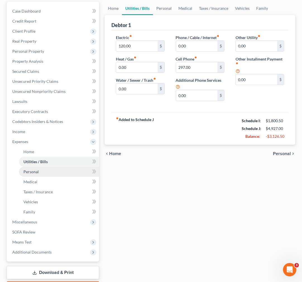
click at [51, 170] on link "Personal" at bounding box center [59, 172] width 80 height 10
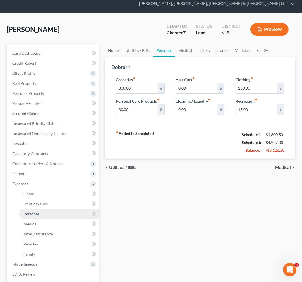
scroll to position [31, 0]
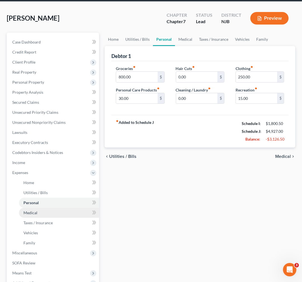
click at [51, 209] on link "Medical" at bounding box center [59, 213] width 80 height 10
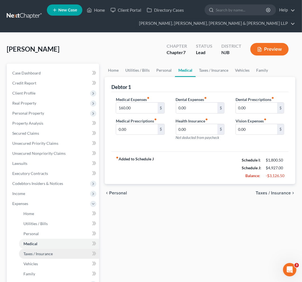
click at [53, 257] on link "Taxes / Insurance" at bounding box center [59, 254] width 80 height 10
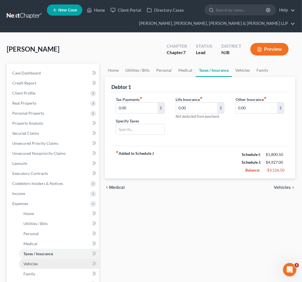
click at [52, 266] on link "Vehicles" at bounding box center [59, 264] width 80 height 10
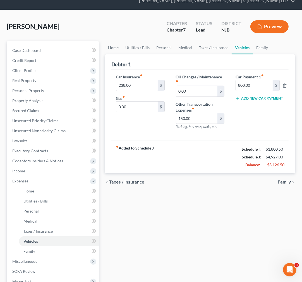
scroll to position [62, 0]
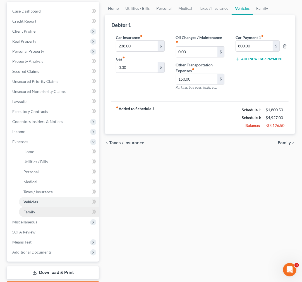
click at [48, 216] on link "Family" at bounding box center [59, 212] width 80 height 10
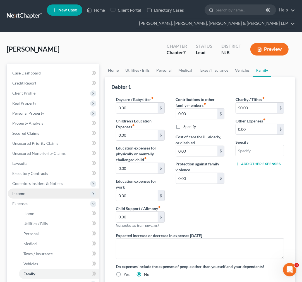
click at [39, 197] on span "Income" at bounding box center [53, 194] width 91 height 10
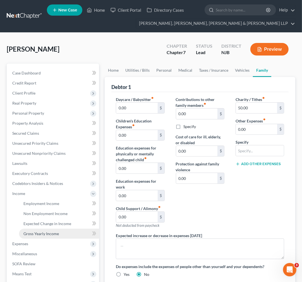
click at [54, 232] on span "Gross Yearly Income" at bounding box center [40, 233] width 35 height 5
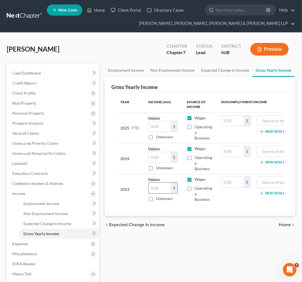
click at [155, 189] on input "text" at bounding box center [159, 188] width 22 height 11
type input "41,638"
click at [231, 230] on div "chevron_left Expected Change in Income Home chevron_right" at bounding box center [200, 225] width 191 height 18
click at [160, 153] on input "text" at bounding box center [159, 157] width 22 height 11
type input "31,040"
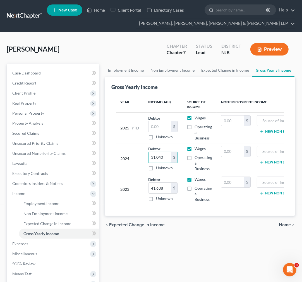
click at [194, 117] on label "Wages" at bounding box center [199, 118] width 11 height 6
click at [197, 117] on input "Wages" at bounding box center [199, 117] width 4 height 4
checkbox input "false"
drag, startPoint x: 225, startPoint y: 204, endPoint x: 236, endPoint y: 205, distance: 10.9
click at [236, 205] on td "$" at bounding box center [236, 189] width 39 height 31
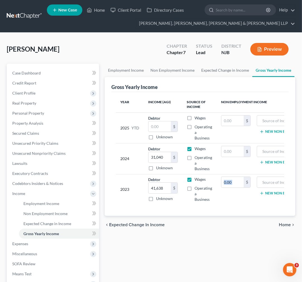
click at [236, 205] on td "$" at bounding box center [236, 189] width 39 height 31
click at [285, 272] on div "Open Intercom Messenger" at bounding box center [289, 269] width 18 height 18
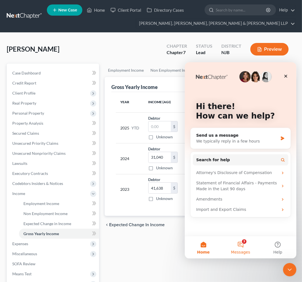
click at [239, 252] on span "Messages" at bounding box center [240, 252] width 19 height 4
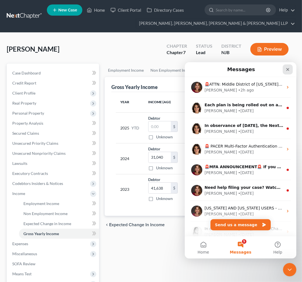
click at [286, 68] on icon "Close" at bounding box center [287, 69] width 3 height 3
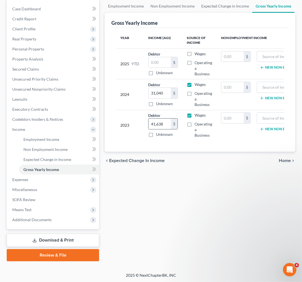
click at [174, 123] on div "$" at bounding box center [174, 124] width 7 height 11
click at [174, 90] on div "$" at bounding box center [174, 93] width 7 height 11
click at [197, 189] on div "Employment Income Non Employment Income Expected Change in Income Gross Yearly …" at bounding box center [200, 130] width 196 height 262
click at [46, 112] on link "Executory Contracts" at bounding box center [53, 109] width 91 height 10
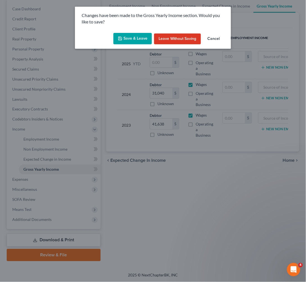
click at [137, 44] on button "Save & Leave" at bounding box center [133, 39] width 39 height 12
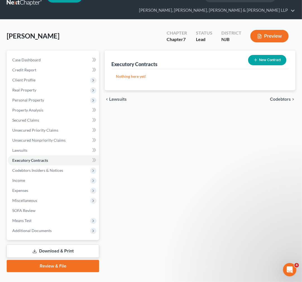
scroll to position [24, 0]
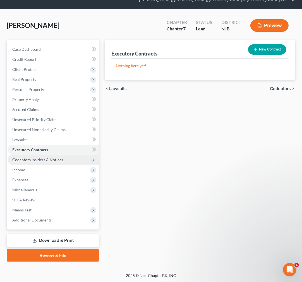
click at [54, 160] on span "Codebtors Insiders & Notices" at bounding box center [37, 159] width 51 height 5
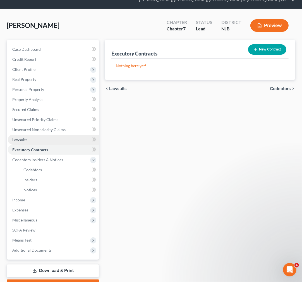
click at [51, 140] on link "Lawsuits" at bounding box center [53, 140] width 91 height 10
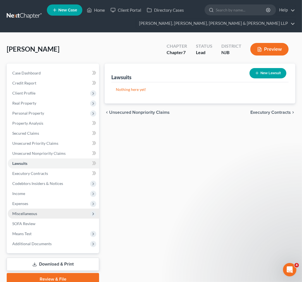
click at [51, 215] on span "Miscellaneous" at bounding box center [53, 214] width 91 height 10
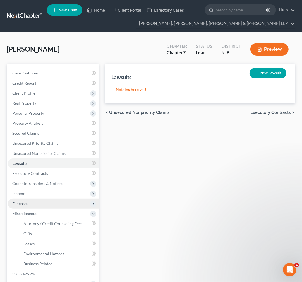
click at [48, 204] on span "Expenses" at bounding box center [53, 204] width 91 height 10
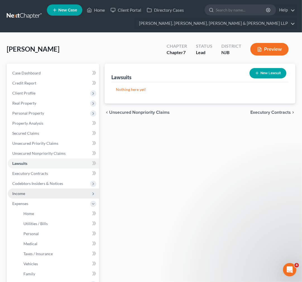
click at [44, 194] on span "Income" at bounding box center [53, 194] width 91 height 10
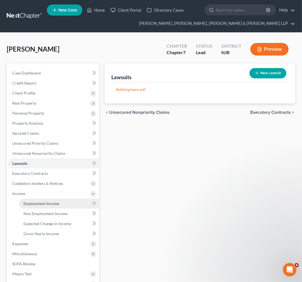
click at [49, 202] on span "Employment Income" at bounding box center [41, 203] width 36 height 5
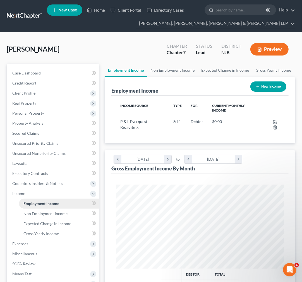
scroll to position [84, 179]
click at [49, 193] on span "Income" at bounding box center [53, 194] width 91 height 10
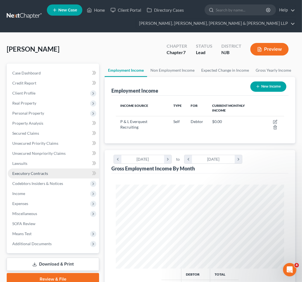
click at [49, 176] on link "Executory Contracts" at bounding box center [53, 174] width 91 height 10
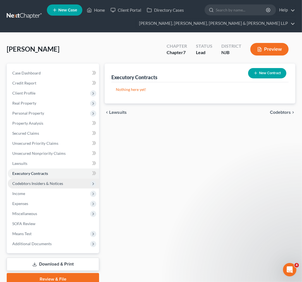
click at [49, 183] on span "Codebtors Insiders & Notices" at bounding box center [37, 183] width 51 height 5
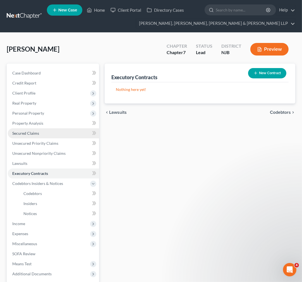
click at [31, 135] on span "Secured Claims" at bounding box center [25, 133] width 27 height 5
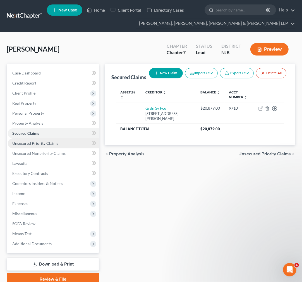
click at [34, 144] on span "Unsecured Priority Claims" at bounding box center [35, 143] width 46 height 5
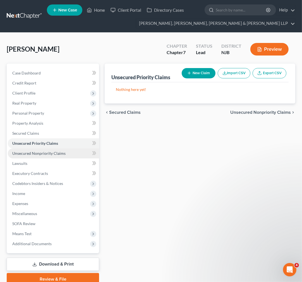
click at [37, 152] on span "Unsecured Nonpriority Claims" at bounding box center [38, 153] width 53 height 5
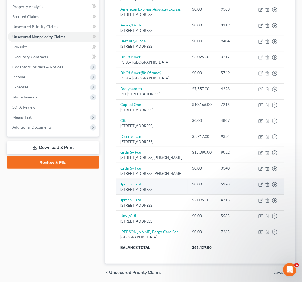
scroll to position [116, 0]
click at [167, 195] on td "Jpmcb Card Po Box 15369, Wilmington, DE 19850" at bounding box center [152, 187] width 72 height 16
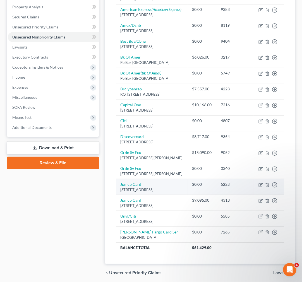
click at [121, 187] on link "Jpmcb Card" at bounding box center [130, 184] width 21 height 5
select select "7"
select select "0"
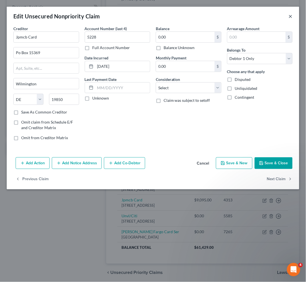
drag, startPoint x: 292, startPoint y: 17, endPoint x: 291, endPoint y: 24, distance: 7.4
click at [292, 17] on button "×" at bounding box center [291, 16] width 4 height 7
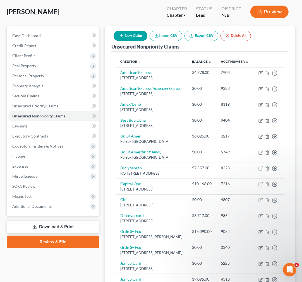
scroll to position [23, 0]
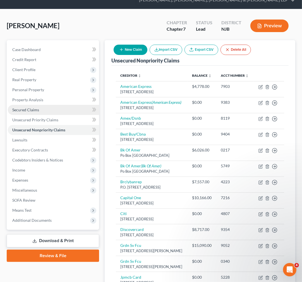
click at [52, 112] on link "Secured Claims" at bounding box center [53, 110] width 91 height 10
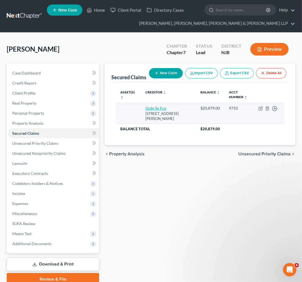
click at [162, 111] on link "Grdn Sv Fcu" at bounding box center [156, 108] width 21 height 5
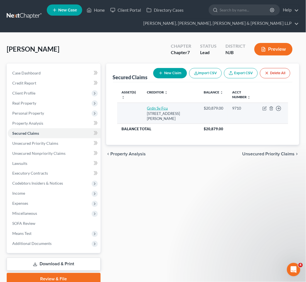
select select "33"
select select "0"
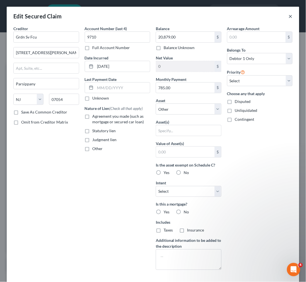
click at [289, 18] on button "×" at bounding box center [291, 16] width 4 height 7
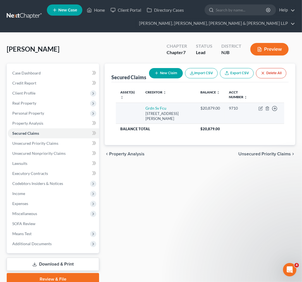
click at [257, 116] on td "Move to E Move to F Move to G Move to Notice Only" at bounding box center [269, 113] width 30 height 21
click at [259, 111] on icon "button" at bounding box center [260, 108] width 3 height 3
select select "33"
select select "0"
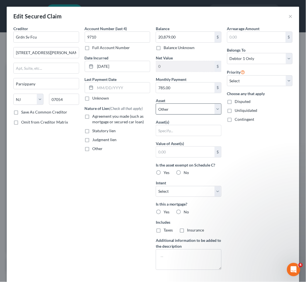
scroll to position [32, 0]
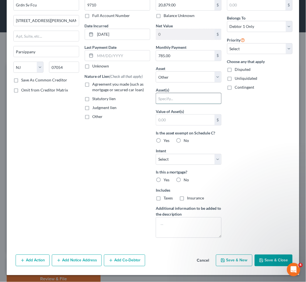
click at [177, 99] on input "text" at bounding box center [188, 98] width 65 height 11
click at [181, 81] on select "Select Other Multiple Assets Sports & Hobby Equipment - Sports & Hobby Equipmen…" at bounding box center [189, 76] width 66 height 11
select select "5"
click at [156, 83] on select "Select Other Multiple Assets Sports & Hobby Equipment - Sports & Hobby Equipmen…" at bounding box center [189, 76] width 66 height 11
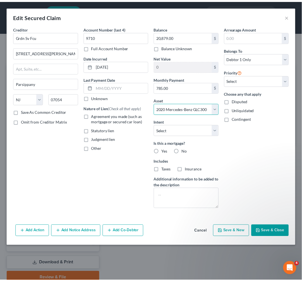
scroll to position [0, 0]
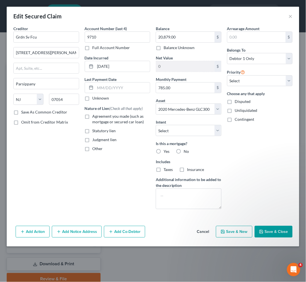
click at [269, 233] on button "Save & Close" at bounding box center [274, 232] width 38 height 12
select select
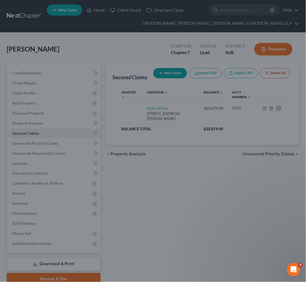
type input "-20,879.00"
select select "5"
type input "0"
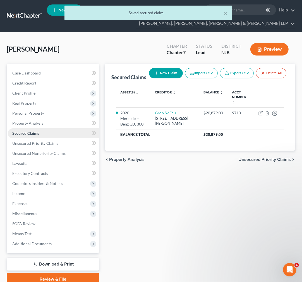
click at [64, 136] on link "Secured Claims" at bounding box center [53, 133] width 91 height 10
click at [62, 143] on link "Unsecured Priority Claims" at bounding box center [53, 143] width 91 height 10
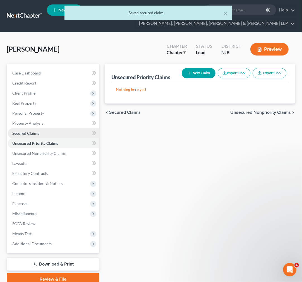
click at [62, 136] on link "Secured Claims" at bounding box center [53, 133] width 91 height 10
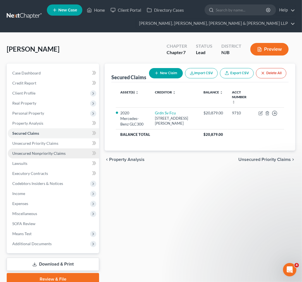
click at [67, 148] on link "Unsecured Nonpriority Claims" at bounding box center [53, 153] width 91 height 10
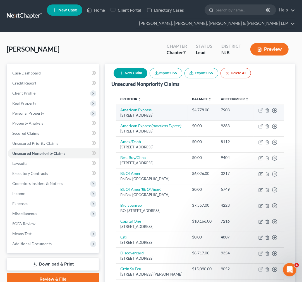
click at [216, 115] on td "$4,778.00" at bounding box center [202, 113] width 29 height 16
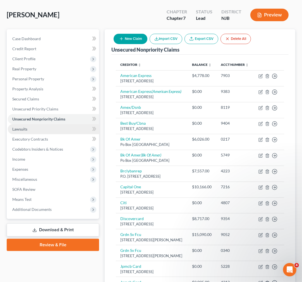
scroll to position [23, 0]
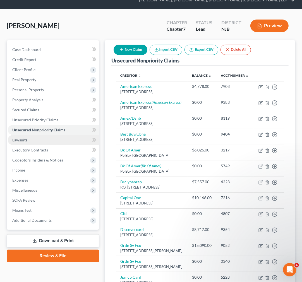
click at [46, 135] on link "Lawsuits" at bounding box center [53, 140] width 91 height 10
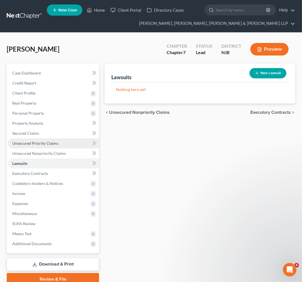
click at [44, 141] on span "Unsecured Priority Claims" at bounding box center [35, 143] width 46 height 5
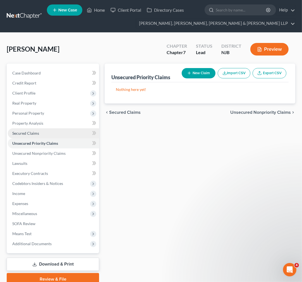
click at [40, 133] on link "Secured Claims" at bounding box center [53, 133] width 91 height 10
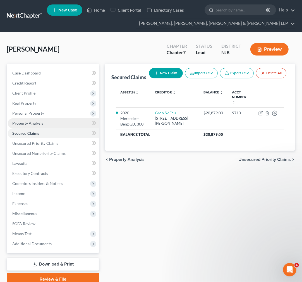
click at [37, 119] on link "Property Analysis" at bounding box center [53, 123] width 91 height 10
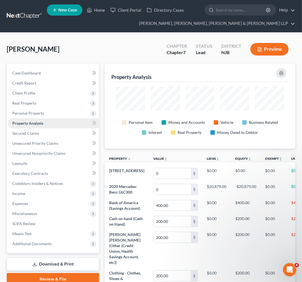
scroll to position [85, 190]
click at [37, 114] on span "Personal Property" at bounding box center [28, 113] width 32 height 5
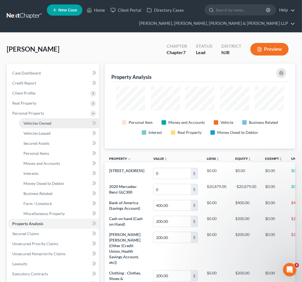
click at [37, 123] on span "Vehicles Owned" at bounding box center [37, 123] width 28 height 5
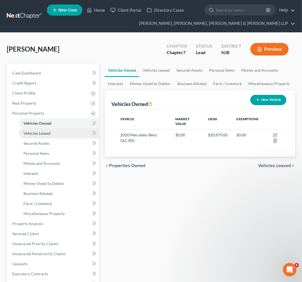
click at [37, 131] on span "Vehicles Leased" at bounding box center [36, 133] width 27 height 5
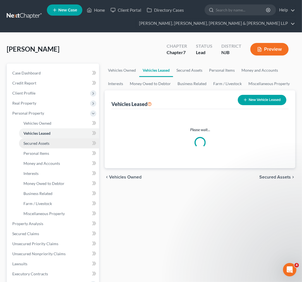
click at [38, 140] on link "Secured Assets" at bounding box center [59, 143] width 80 height 10
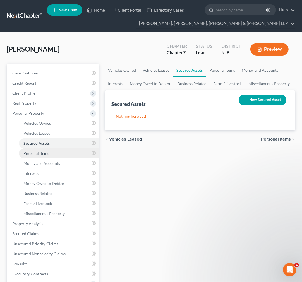
click at [45, 153] on span "Personal Items" at bounding box center [36, 153] width 26 height 5
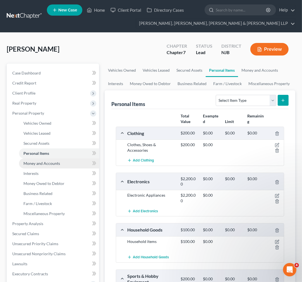
click at [66, 166] on link "Money and Accounts" at bounding box center [59, 164] width 80 height 10
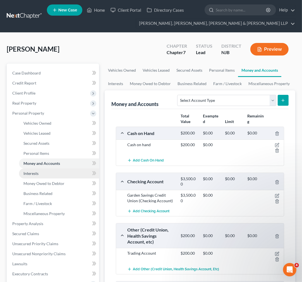
click at [65, 174] on link "Interests" at bounding box center [59, 174] width 80 height 10
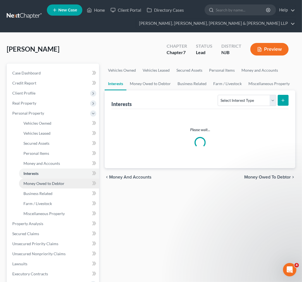
click at [63, 180] on link "Money Owed to Debtor" at bounding box center [59, 184] width 80 height 10
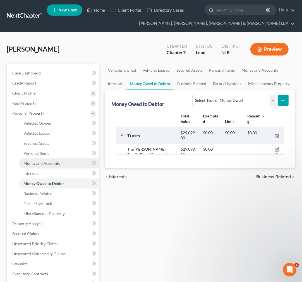
click at [57, 159] on link "Money and Accounts" at bounding box center [59, 164] width 80 height 10
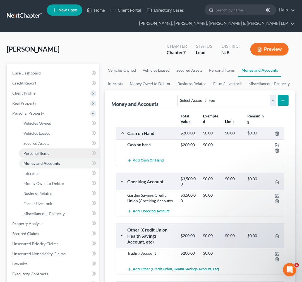
click at [55, 153] on link "Personal Items" at bounding box center [59, 153] width 80 height 10
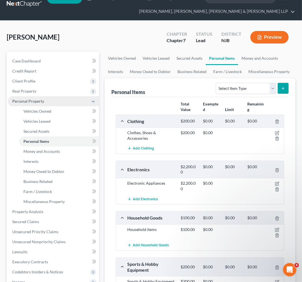
scroll to position [0, 0]
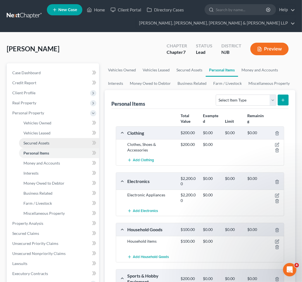
click at [47, 145] on span "Secured Assets" at bounding box center [36, 143] width 26 height 5
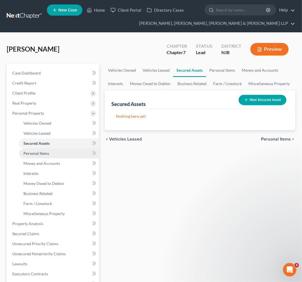
click at [47, 153] on span "Personal Items" at bounding box center [36, 153] width 26 height 5
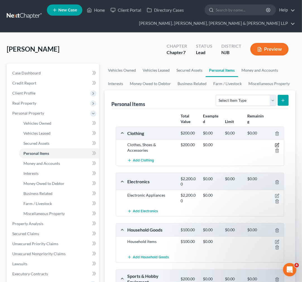
drag, startPoint x: 278, startPoint y: 144, endPoint x: 275, endPoint y: 144, distance: 2.8
click at [278, 144] on icon "button" at bounding box center [277, 144] width 3 height 3
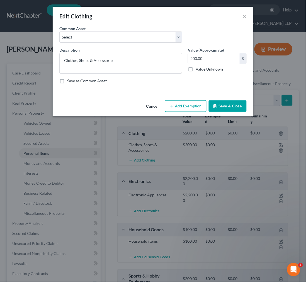
click at [182, 109] on button "Add Exemption" at bounding box center [186, 106] width 42 height 12
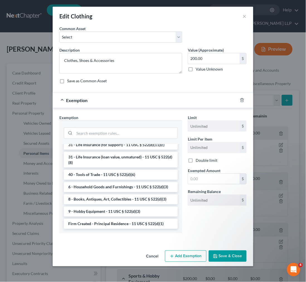
scroll to position [484, 0]
click at [112, 132] on input "search" at bounding box center [126, 133] width 103 height 11
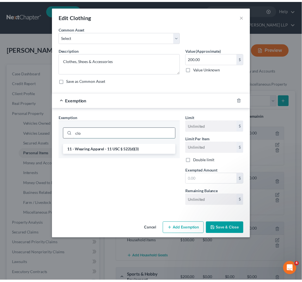
scroll to position [0, 0]
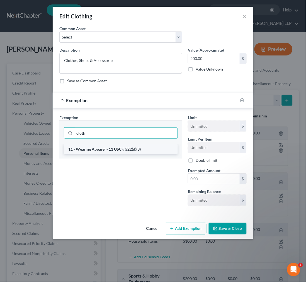
type input "cloth"
click at [124, 147] on li "11 - Wearing Apparel - 11 USC § 522(d)(3)" at bounding box center [121, 149] width 114 height 10
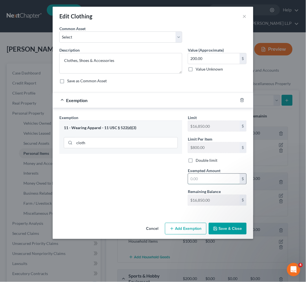
click at [217, 182] on input "text" at bounding box center [214, 179] width 52 height 11
type input "200"
click at [121, 177] on div "Exemption Set must be selected for CA. Exemption * 11 - Wearing Apparel - 11 US…" at bounding box center [121, 163] width 129 height 96
click at [228, 230] on button "Save & Close" at bounding box center [228, 229] width 38 height 12
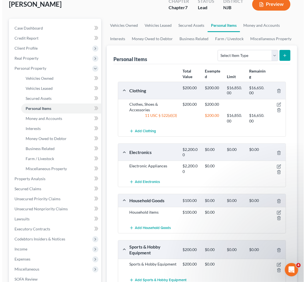
scroll to position [62, 0]
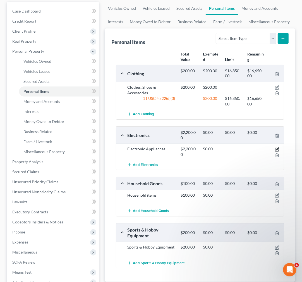
click at [278, 148] on icon "button" at bounding box center [277, 149] width 4 height 4
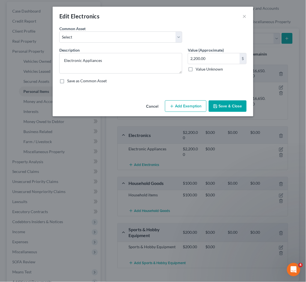
click at [204, 105] on button "Add Exemption" at bounding box center [186, 106] width 42 height 12
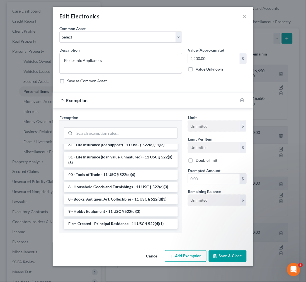
scroll to position [471, 0]
click at [110, 132] on input "search" at bounding box center [126, 133] width 103 height 11
type input "l"
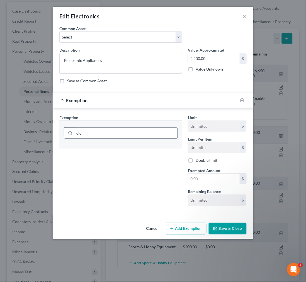
scroll to position [0, 0]
type input "e"
type input "t"
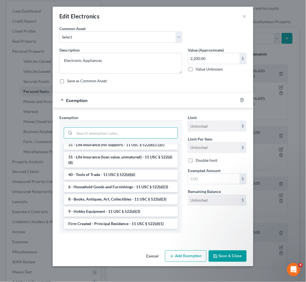
scroll to position [471, 0]
click at [121, 191] on li "6 - Household Goods and Furnishings - 11 USC § 522(d)(3)" at bounding box center [121, 187] width 114 height 10
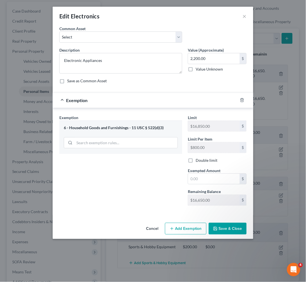
click at [176, 230] on button "Add Exemption" at bounding box center [186, 229] width 42 height 12
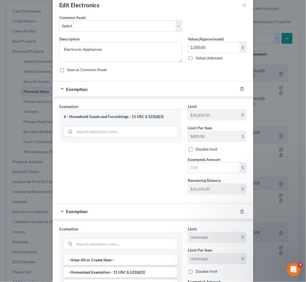
scroll to position [0, 0]
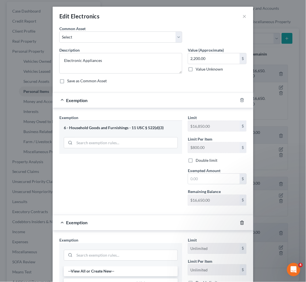
click at [242, 222] on icon "button" at bounding box center [242, 223] width 4 height 4
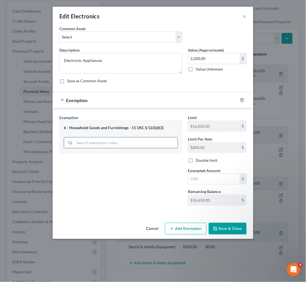
click at [160, 145] on input "search" at bounding box center [126, 143] width 103 height 11
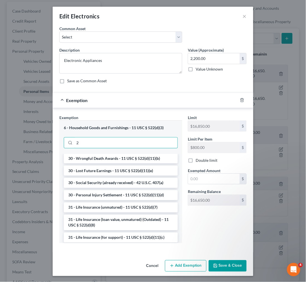
scroll to position [459, 0]
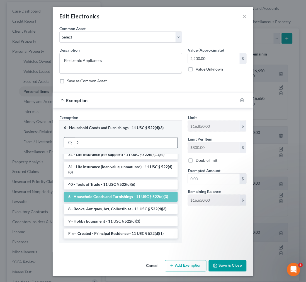
click at [126, 145] on input "2" at bounding box center [126, 143] width 103 height 11
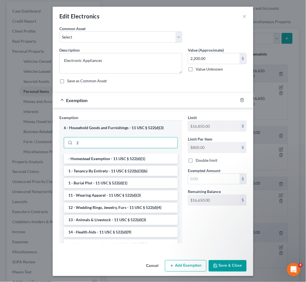
scroll to position [0, 0]
type input "2"
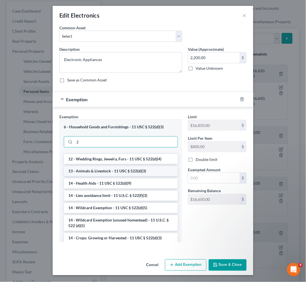
scroll to position [93, 0]
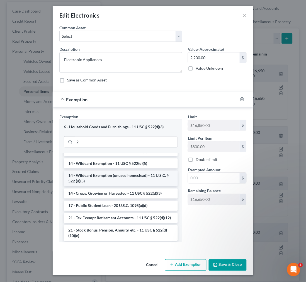
click at [128, 182] on li "14 - Wildcard Exemption (unused homestead) - 11 U.S.C. § 522 (d)(5)" at bounding box center [121, 179] width 114 height 16
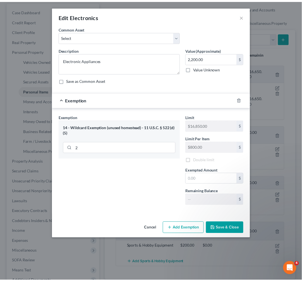
scroll to position [0, 0]
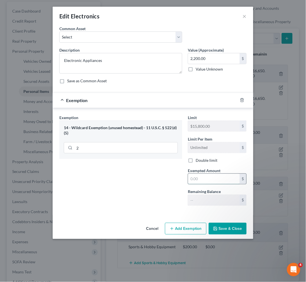
click at [200, 183] on input "text" at bounding box center [214, 179] width 52 height 11
type input "2,200"
click at [69, 194] on div "Exemption Set must be selected for CA. Exemption * 14 - Wildcard Exemption (unu…" at bounding box center [121, 163] width 129 height 96
click at [244, 225] on button "Save & Close" at bounding box center [228, 229] width 38 height 12
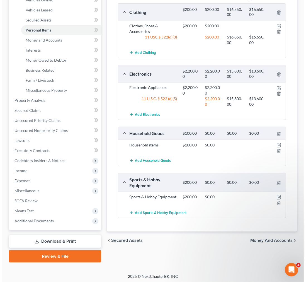
scroll to position [124, 0]
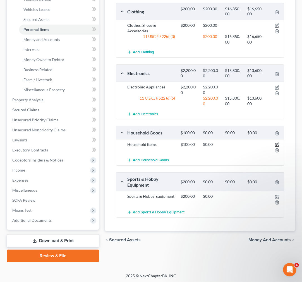
click at [277, 143] on icon "button" at bounding box center [277, 145] width 4 height 4
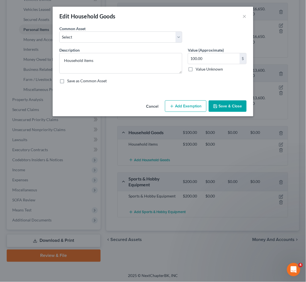
click at [177, 107] on button "Add Exemption" at bounding box center [186, 106] width 42 height 12
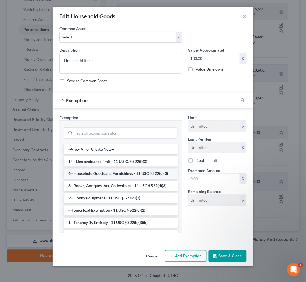
click at [146, 172] on li "6 - Household Goods and Furnishings - 11 USC § 522(d)(3)" at bounding box center [121, 174] width 114 height 10
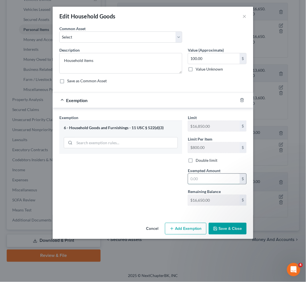
click at [222, 183] on input "text" at bounding box center [214, 179] width 52 height 11
type input "100"
drag, startPoint x: 159, startPoint y: 169, endPoint x: 225, endPoint y: 227, distance: 88.2
click at [159, 169] on div "Exemption Set must be selected for CA. Exemption * 6 - Household Goods and Furn…" at bounding box center [121, 163] width 129 height 96
click at [227, 228] on button "Save & Close" at bounding box center [228, 229] width 38 height 12
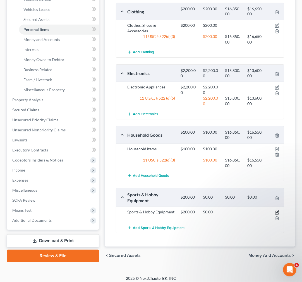
click at [277, 210] on icon "button" at bounding box center [277, 212] width 4 height 4
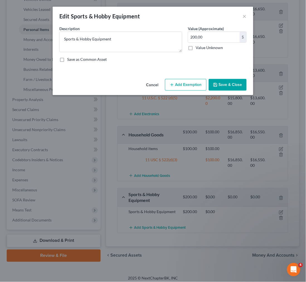
click at [186, 82] on button "Add Exemption" at bounding box center [186, 85] width 42 height 12
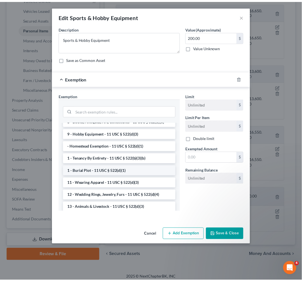
scroll to position [0, 0]
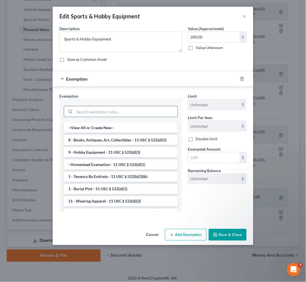
click at [140, 116] on input "search" at bounding box center [126, 111] width 103 height 11
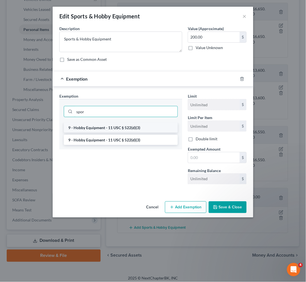
type input "spor"
click at [143, 128] on li "9 - Hobby Equipment - 11 USC § 522(d)(3)" at bounding box center [121, 128] width 114 height 10
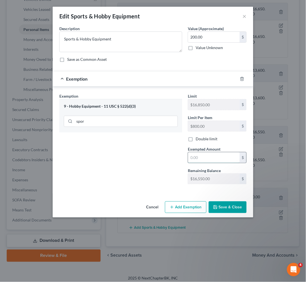
click at [217, 160] on input "text" at bounding box center [214, 157] width 52 height 11
type input "200"
click at [176, 155] on div "Exemption Set must be selected for CA. Exemption * 9 - Hobby Equipment - 11 USC…" at bounding box center [121, 141] width 129 height 96
click at [225, 205] on button "Save & Close" at bounding box center [228, 207] width 38 height 12
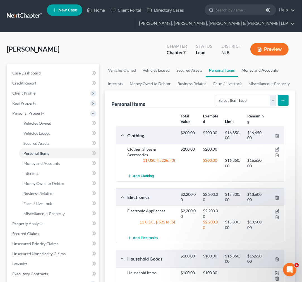
click at [246, 71] on link "Money and Accounts" at bounding box center [259, 70] width 43 height 13
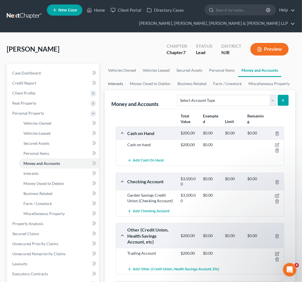
click at [114, 83] on link "Interests" at bounding box center [116, 83] width 22 height 13
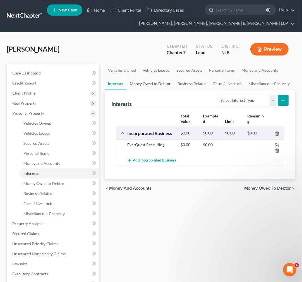
click at [147, 83] on link "Money Owed to Debtor" at bounding box center [150, 83] width 48 height 13
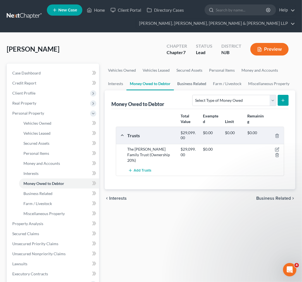
click at [187, 85] on link "Business Related" at bounding box center [192, 83] width 36 height 13
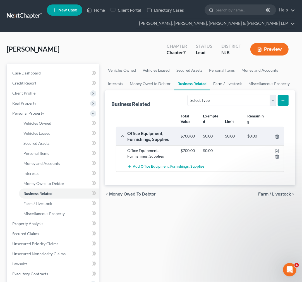
click at [215, 85] on link "Farm / Livestock" at bounding box center [227, 83] width 35 height 13
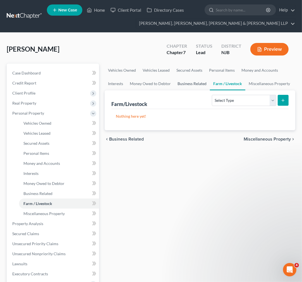
click at [205, 85] on link "Business Related" at bounding box center [192, 83] width 36 height 13
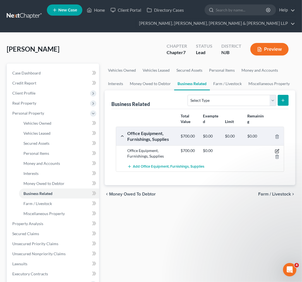
click at [278, 149] on icon "button" at bounding box center [277, 151] width 4 height 4
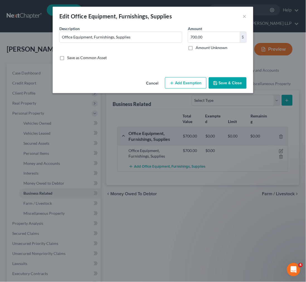
click at [188, 84] on button "Add Exemption" at bounding box center [186, 83] width 42 height 12
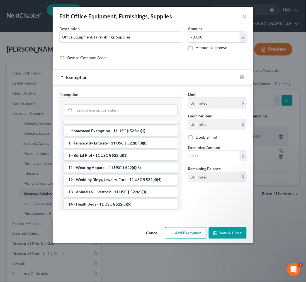
scroll to position [31, 0]
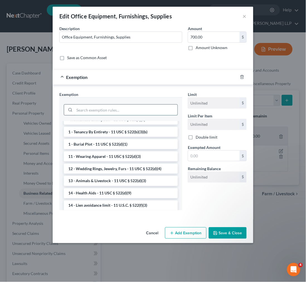
click at [130, 111] on input "search" at bounding box center [126, 110] width 103 height 11
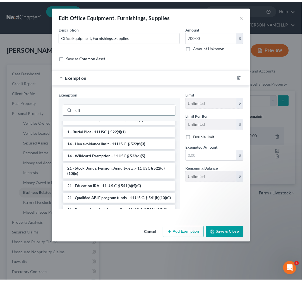
scroll to position [0, 0]
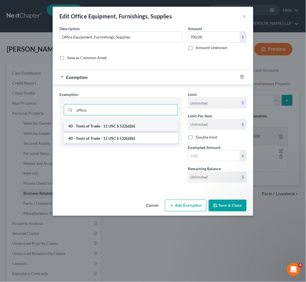
type input "office"
click at [127, 124] on li "40 - Tools of Trade - 11 USC § 522(d)(6)" at bounding box center [121, 126] width 114 height 10
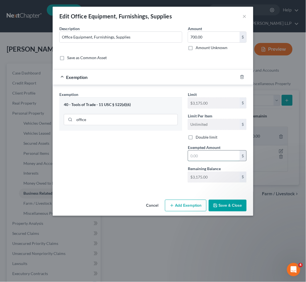
click at [208, 160] on input "text" at bounding box center [214, 156] width 52 height 11
type input "700"
click at [163, 163] on div "Exemption Set must be selected for CA. Exemption * 40 - Tools of Trade - 11 USC…" at bounding box center [121, 140] width 129 height 96
click at [221, 203] on button "Save & Close" at bounding box center [228, 206] width 38 height 12
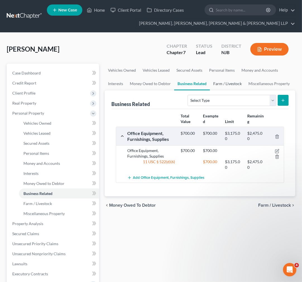
click at [227, 80] on link "Farm / Livestock" at bounding box center [227, 83] width 35 height 13
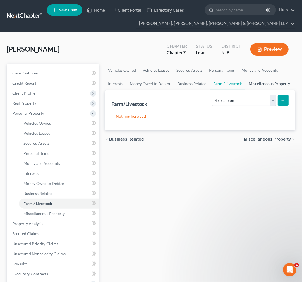
click at [256, 85] on link "Miscellaneous Property" at bounding box center [269, 83] width 48 height 13
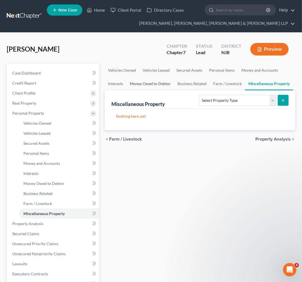
click at [150, 83] on link "Money Owed to Debtor" at bounding box center [150, 83] width 48 height 13
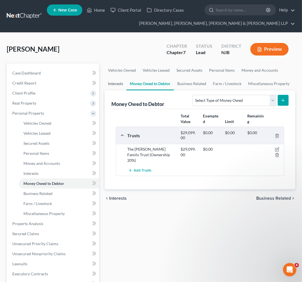
click at [119, 80] on link "Interests" at bounding box center [116, 83] width 22 height 13
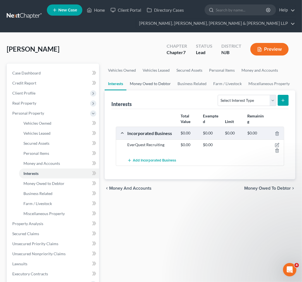
click at [161, 80] on link "Money Owed to Debtor" at bounding box center [150, 83] width 48 height 13
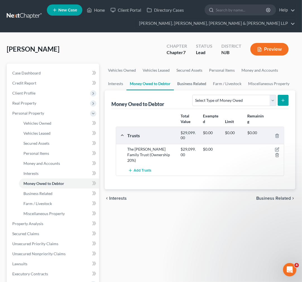
click at [180, 81] on link "Business Related" at bounding box center [192, 83] width 36 height 13
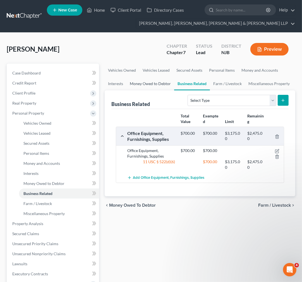
click at [165, 79] on link "Money Owed to Debtor" at bounding box center [150, 83] width 48 height 13
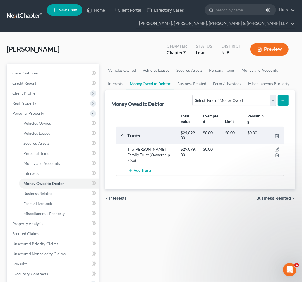
click at [127, 81] on link "Money Owed to Debtor" at bounding box center [149, 83] width 47 height 13
click at [94, 85] on icon at bounding box center [94, 83] width 4 height 7
click at [95, 82] on icon at bounding box center [94, 83] width 4 height 7
click at [116, 84] on link "Interests" at bounding box center [116, 83] width 22 height 13
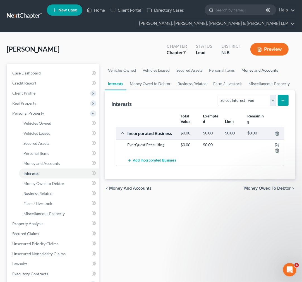
click at [254, 76] on link "Money and Accounts" at bounding box center [259, 70] width 43 height 13
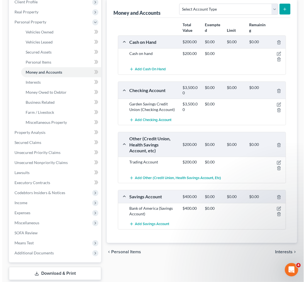
scroll to position [93, 0]
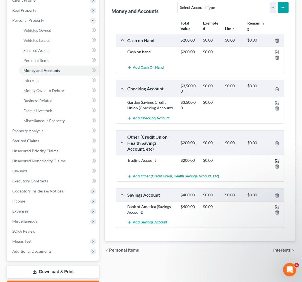
click at [276, 162] on icon "button" at bounding box center [277, 161] width 4 height 4
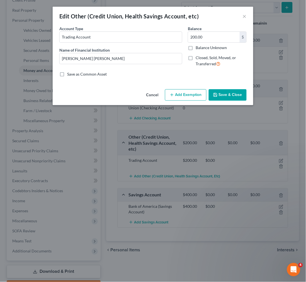
click at [154, 98] on button "Cancel" at bounding box center [152, 95] width 21 height 11
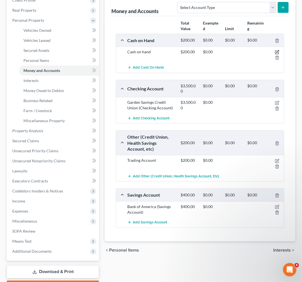
click at [279, 51] on icon "button" at bounding box center [277, 52] width 4 height 4
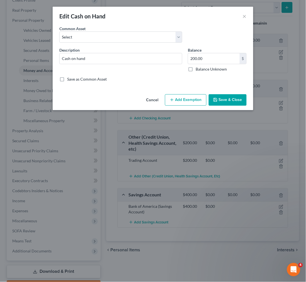
click at [182, 94] on button "Add Exemption" at bounding box center [186, 100] width 42 height 12
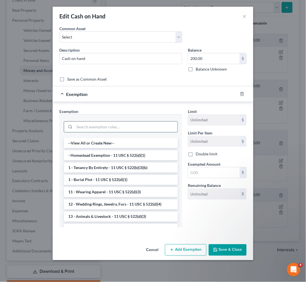
click at [146, 124] on input "search" at bounding box center [126, 127] width 103 height 11
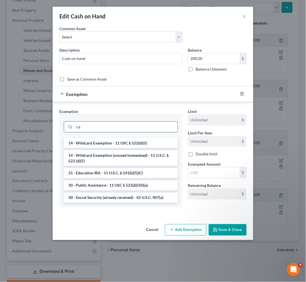
type input "c"
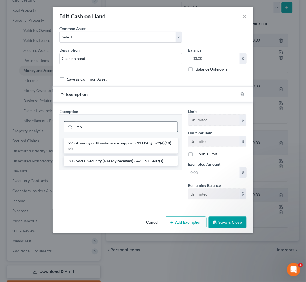
type input "m"
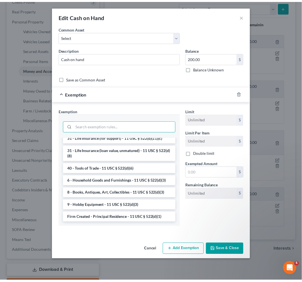
scroll to position [471, 0]
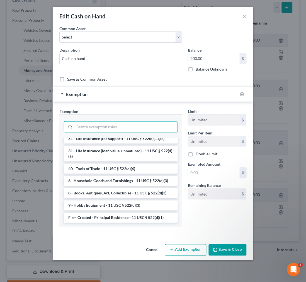
click at [152, 249] on button "Cancel" at bounding box center [152, 250] width 21 height 11
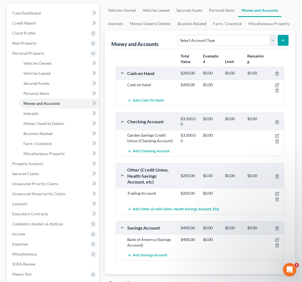
scroll to position [0, 0]
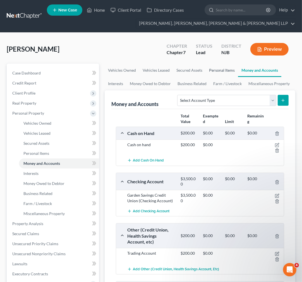
click at [221, 74] on link "Personal Items" at bounding box center [222, 70] width 32 height 13
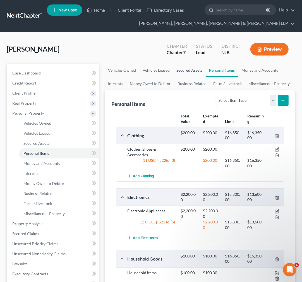
click at [197, 72] on link "Secured Assets" at bounding box center [189, 70] width 33 height 13
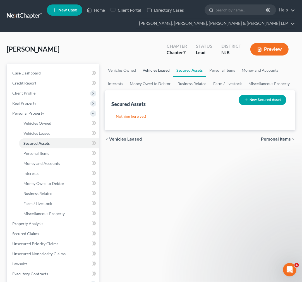
click at [158, 72] on link "Vehicles Leased" at bounding box center [156, 70] width 34 height 13
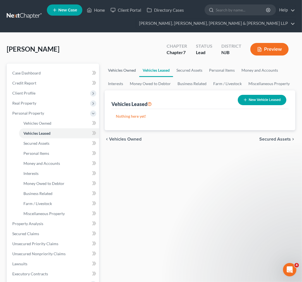
click at [129, 74] on link "Vehicles Owned" at bounding box center [122, 70] width 35 height 13
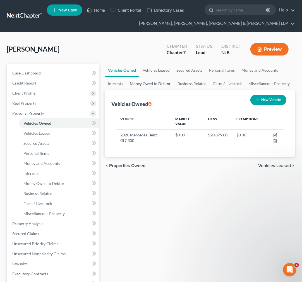
click at [141, 87] on link "Money Owed to Debtor" at bounding box center [150, 83] width 48 height 13
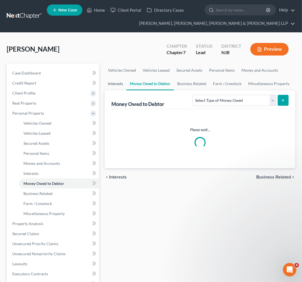
click at [124, 87] on link "Interests" at bounding box center [116, 83] width 22 height 13
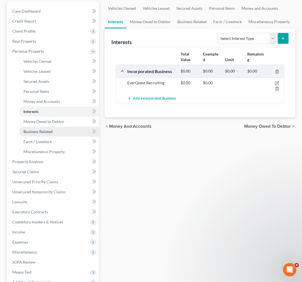
click at [74, 129] on link "Business Related" at bounding box center [59, 132] width 80 height 10
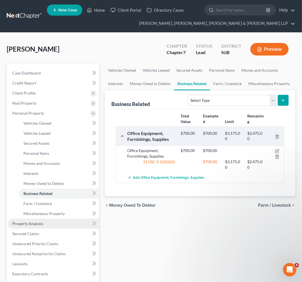
click at [60, 225] on link "Property Analysis" at bounding box center [53, 224] width 91 height 10
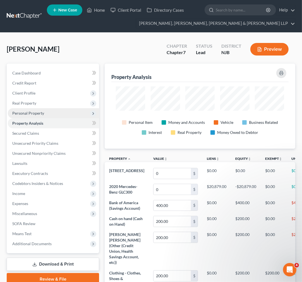
scroll to position [85, 190]
click at [65, 128] on link "Property Analysis" at bounding box center [53, 123] width 91 height 10
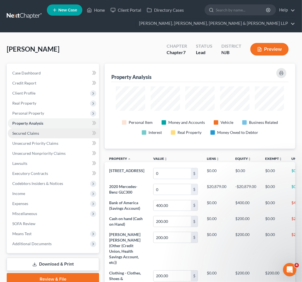
click at [65, 137] on link "Secured Claims" at bounding box center [53, 133] width 91 height 10
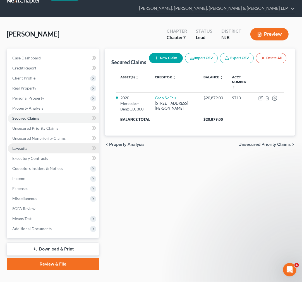
scroll to position [24, 0]
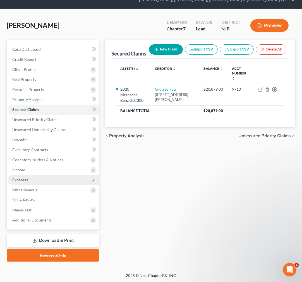
click at [37, 175] on span "Expenses" at bounding box center [53, 180] width 91 height 10
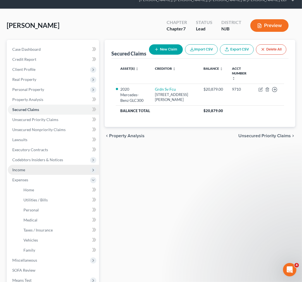
click at [45, 172] on span "Income" at bounding box center [53, 170] width 91 height 10
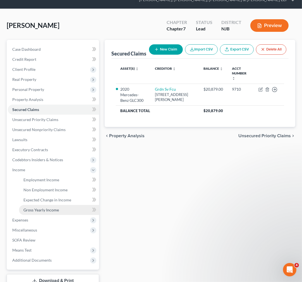
click at [42, 209] on span "Gross Yearly Income" at bounding box center [40, 210] width 35 height 5
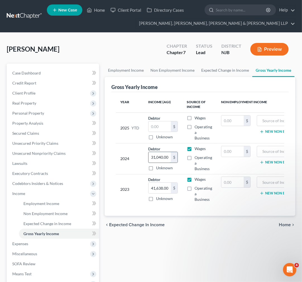
click at [160, 156] on input "31,040.00" at bounding box center [159, 157] width 22 height 11
click at [160, 185] on input "41,638.00" at bounding box center [159, 188] width 22 height 11
type input "0"
click at [246, 260] on div "Employment Income Non Employment Income Expected Change in Income Gross Yearly …" at bounding box center [200, 195] width 196 height 262
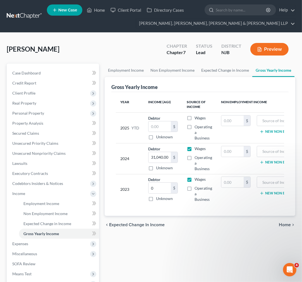
drag, startPoint x: 254, startPoint y: 230, endPoint x: 275, endPoint y: 230, distance: 20.6
click at [238, 186] on input "text" at bounding box center [232, 182] width 22 height 11
click at [279, 184] on input "text" at bounding box center [285, 182] width 51 height 11
click at [235, 184] on input "text" at bounding box center [232, 182] width 22 height 11
type input "23,985"
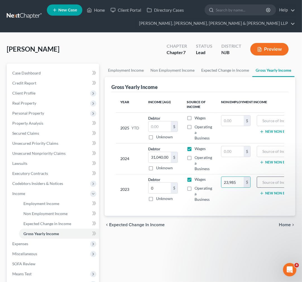
click at [268, 181] on input "text" at bounding box center [285, 182] width 51 height 11
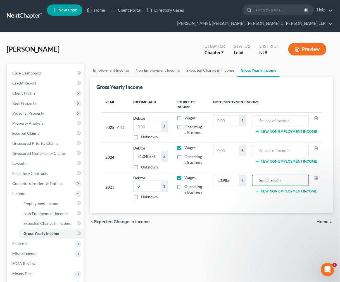
drag, startPoint x: 282, startPoint y: 180, endPoint x: 277, endPoint y: 180, distance: 5.0
drag, startPoint x: 277, startPoint y: 180, endPoint x: 279, endPoint y: 183, distance: 3.5
click at [279, 183] on input "Social Secuir" at bounding box center [280, 180] width 51 height 11
click at [278, 181] on input "Social Secuir" at bounding box center [280, 180] width 51 height 11
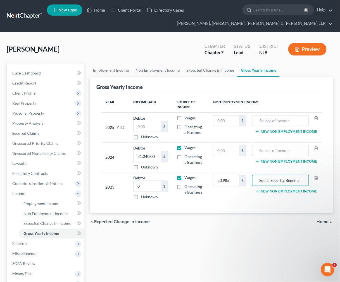
type input "Social Security Benefits"
click at [231, 165] on td "$" at bounding box center [229, 158] width 42 height 30
click at [157, 158] on input "31,040.00" at bounding box center [146, 156] width 27 height 11
type input "0"
drag, startPoint x: 249, startPoint y: 229, endPoint x: 241, endPoint y: 208, distance: 22.4
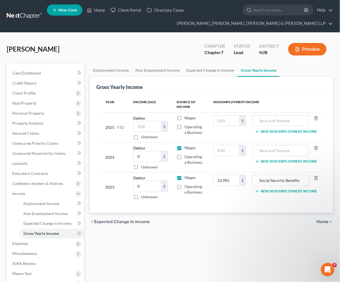
click at [249, 229] on div "chevron_left Expected Change in Income Home chevron_right" at bounding box center [211, 222] width 243 height 18
click at [222, 150] on input "text" at bounding box center [226, 150] width 26 height 11
type input "25,690"
drag, startPoint x: 302, startPoint y: 177, endPoint x: 263, endPoint y: 176, distance: 39.1
click at [263, 176] on input "Social Security Benefits" at bounding box center [280, 180] width 51 height 11
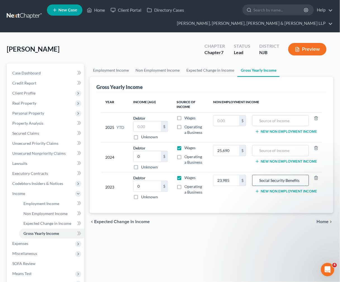
click at [294, 183] on input "Social Security Benefits" at bounding box center [280, 180] width 51 height 11
drag, startPoint x: 300, startPoint y: 180, endPoint x: 237, endPoint y: 175, distance: 62.7
click at [237, 175] on tr "2023 Debtor 0.00 $ Unknown Balance Undetermined 0 $ Unknown Wages Operating a B…" at bounding box center [211, 187] width 221 height 30
click at [285, 152] on input "text" at bounding box center [280, 150] width 51 height 11
paste input "Social Security Benefits"
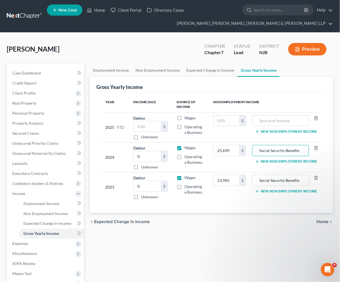
type input "Social Security Benefits"
click at [243, 205] on div "Year Income (AGI) Source of Income Non Employment Income 2025 YTD Debtor $ Unkn…" at bounding box center [211, 152] width 230 height 121
click at [236, 248] on div "Employment Income Non Employment Income Expected Change in Income Gross Yearly …" at bounding box center [211, 195] width 249 height 262
click at [149, 72] on link "Non Employment Income" at bounding box center [157, 70] width 51 height 13
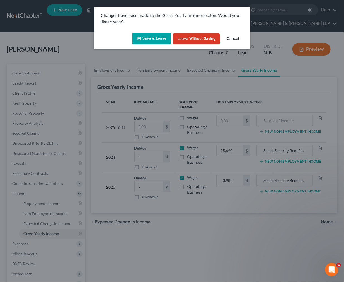
click at [163, 40] on button "Save & Leave" at bounding box center [152, 39] width 39 height 12
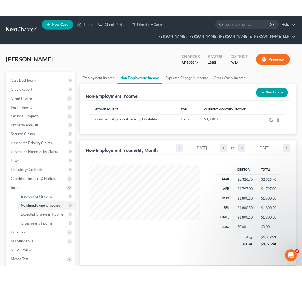
scroll to position [100, 135]
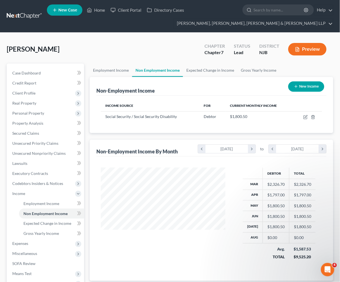
click at [190, 49] on div "Siegel, William Upgraded Chapter Chapter 7 Status Lead District NJB Preview" at bounding box center [170, 51] width 326 height 24
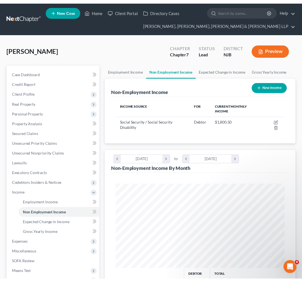
scroll to position [278966, 278871]
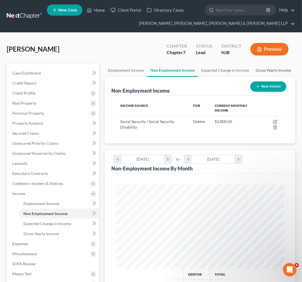
click at [265, 75] on link "Gross Yearly Income" at bounding box center [273, 70] width 42 height 13
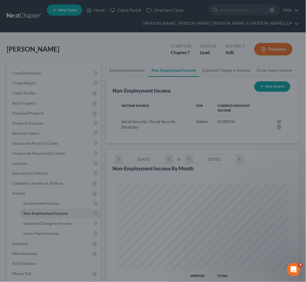
click at [262, 75] on div at bounding box center [153, 141] width 306 height 282
click at [201, 117] on div at bounding box center [153, 141] width 306 height 282
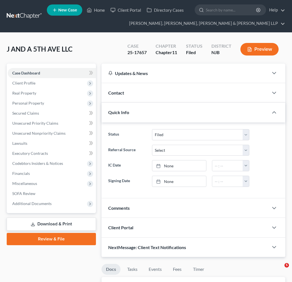
select select "6"
click at [125, 21] on ul "New Case Home Client Portal Directory Cases - No Result - See all results Or Pr…" at bounding box center [166, 16] width 239 height 27
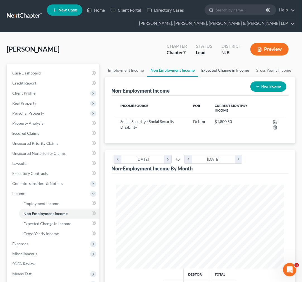
click at [209, 73] on link "Expected Change in Income" at bounding box center [225, 70] width 54 height 13
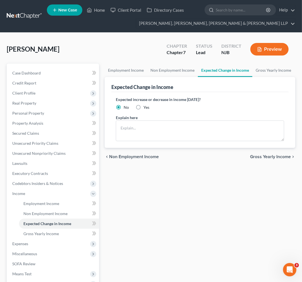
click at [173, 79] on div "Expected Change in Income" at bounding box center [199, 84] width 177 height 15
click at [176, 73] on link "Non Employment Income" at bounding box center [172, 70] width 51 height 13
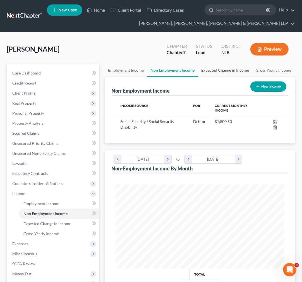
scroll to position [84, 179]
click at [233, 66] on link "Expected Change in Income" at bounding box center [225, 70] width 54 height 13
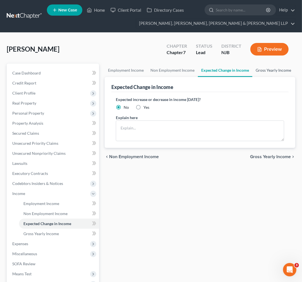
click at [255, 67] on link "Gross Yearly Income" at bounding box center [273, 70] width 42 height 13
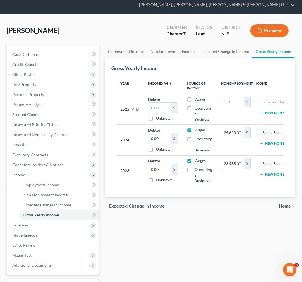
scroll to position [62, 0]
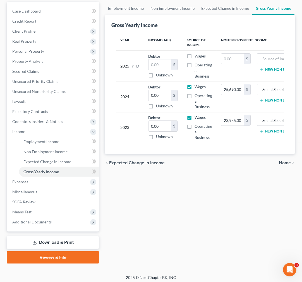
click at [210, 143] on td "Wages Operating a Business" at bounding box center [199, 127] width 34 height 31
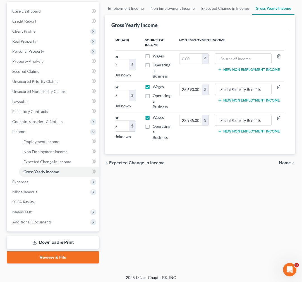
scroll to position [0, 0]
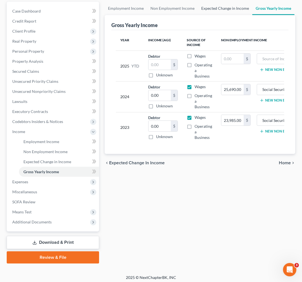
click at [198, 8] on link "Expected Change in Income" at bounding box center [225, 8] width 54 height 13
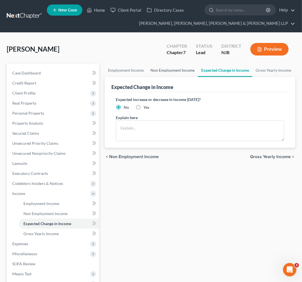
click at [157, 73] on link "Non Employment Income" at bounding box center [172, 70] width 51 height 13
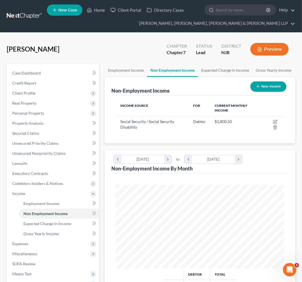
scroll to position [84, 179]
click at [142, 69] on link "Employment Income" at bounding box center [126, 70] width 42 height 13
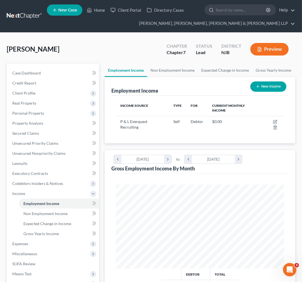
scroll to position [84, 179]
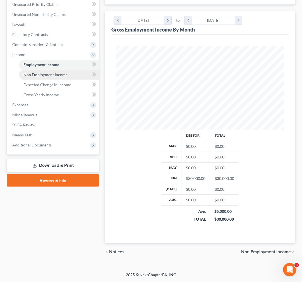
click at [63, 74] on span "Non Employment Income" at bounding box center [45, 74] width 44 height 5
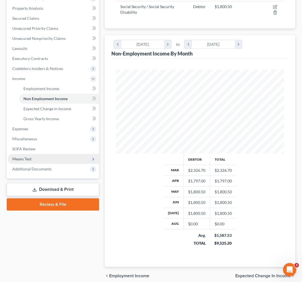
scroll to position [124, 0]
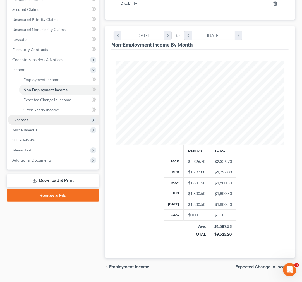
click at [57, 117] on span "Expenses" at bounding box center [53, 120] width 91 height 10
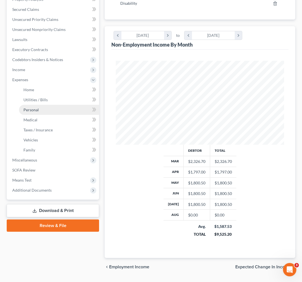
click at [51, 105] on link "Personal" at bounding box center [59, 110] width 80 height 10
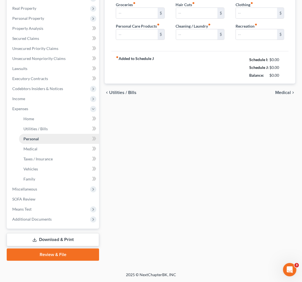
scroll to position [4, 0]
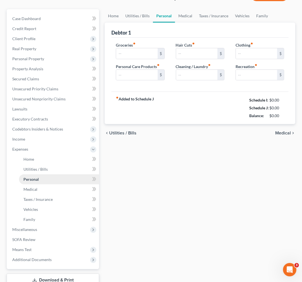
type input "800.00"
type input "30.00"
type input "0.00"
type input "250.00"
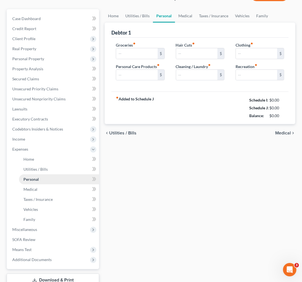
type input "15.00"
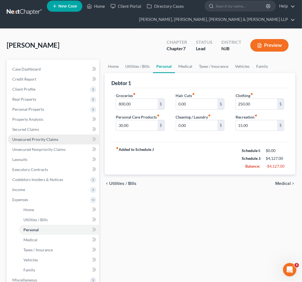
scroll to position [0, 0]
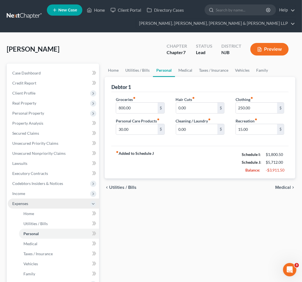
click at [68, 202] on span "Expenses" at bounding box center [53, 204] width 91 height 10
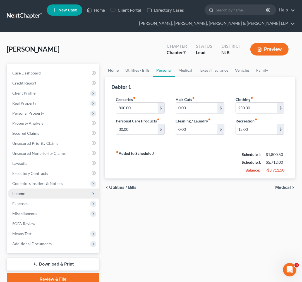
click at [63, 193] on span "Income" at bounding box center [53, 194] width 91 height 10
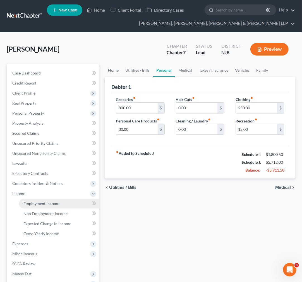
click at [63, 201] on link "Employment Income" at bounding box center [59, 204] width 80 height 10
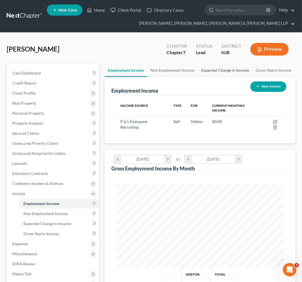
scroll to position [84, 179]
click at [219, 65] on link "Expected Change in Income" at bounding box center [225, 70] width 54 height 13
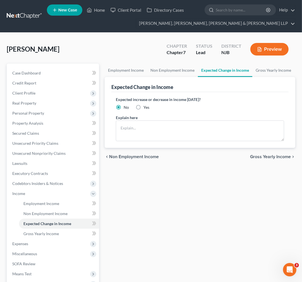
drag, startPoint x: 198, startPoint y: 72, endPoint x: 181, endPoint y: 72, distance: 16.2
click at [198, 72] on link "Expected Change in Income" at bounding box center [225, 70] width 54 height 13
drag, startPoint x: 181, startPoint y: 72, endPoint x: 96, endPoint y: 89, distance: 86.7
click at [181, 72] on link "Non Employment Income" at bounding box center [172, 70] width 51 height 13
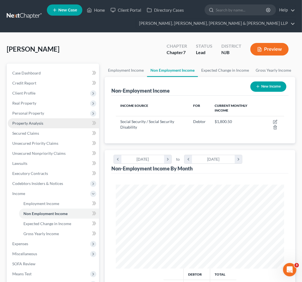
scroll to position [84, 179]
click at [45, 126] on link "Property Analysis" at bounding box center [53, 123] width 91 height 10
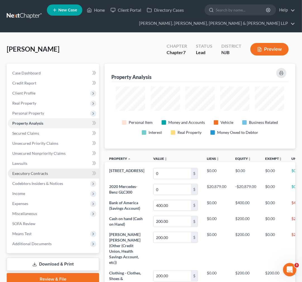
click at [51, 172] on link "Executory Contracts" at bounding box center [53, 174] width 91 height 10
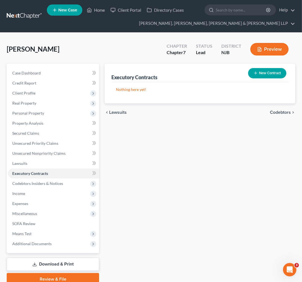
drag, startPoint x: 238, startPoint y: 134, endPoint x: 221, endPoint y: 125, distance: 19.0
click at [221, 125] on div "Executory Contracts New Contract Nothing here yet! chevron_left Lawsuits Codebt…" at bounding box center [200, 175] width 196 height 222
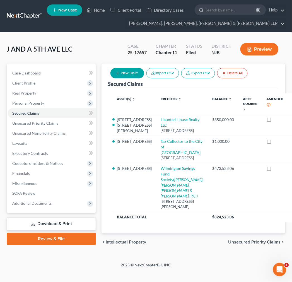
drag, startPoint x: 120, startPoint y: 39, endPoint x: 114, endPoint y: 20, distance: 19.6
click at [120, 39] on div "J AND A 5TH AVE LLC Upgraded Case 25-17657 Chapter Chapter 11 Status [GEOGRAPHI…" at bounding box center [146, 148] width 292 height 230
